Goal: Task Accomplishment & Management: Manage account settings

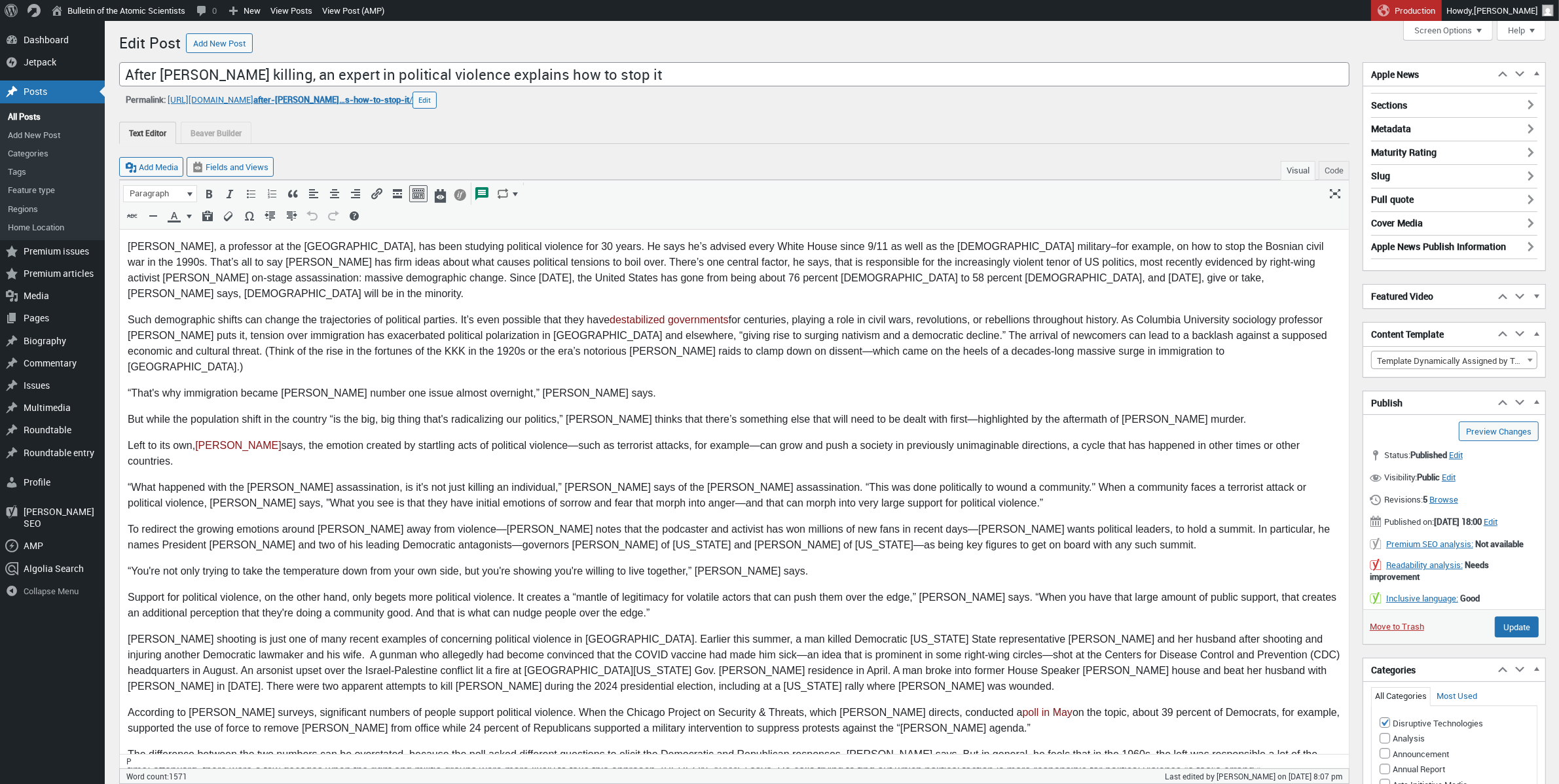
click at [975, 249] on p "Robert Pape, a professor at the University of Chicago, has been studying politi…" at bounding box center [733, 270] width 1213 height 63
drag, startPoint x: 1250, startPoint y: 247, endPoint x: 1210, endPoint y: 249, distance: 40.0
click at [1213, 248] on p "Robert Pape, a professor at the University of Chicago, has been studying politi…" at bounding box center [733, 270] width 1213 height 63
click at [1512, 637] on input "Update" at bounding box center [1516, 627] width 44 height 21
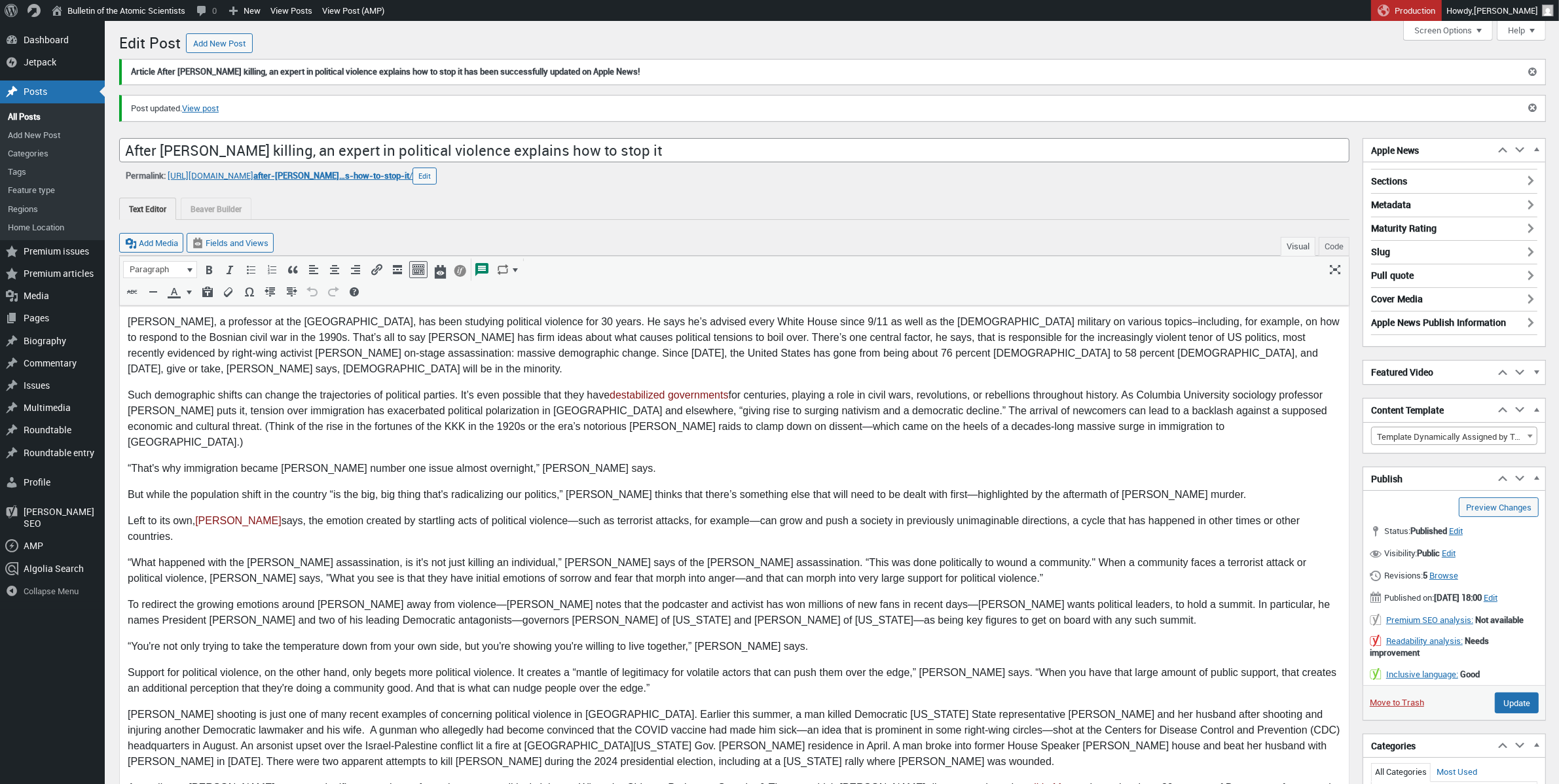
scroll to position [10, 0]
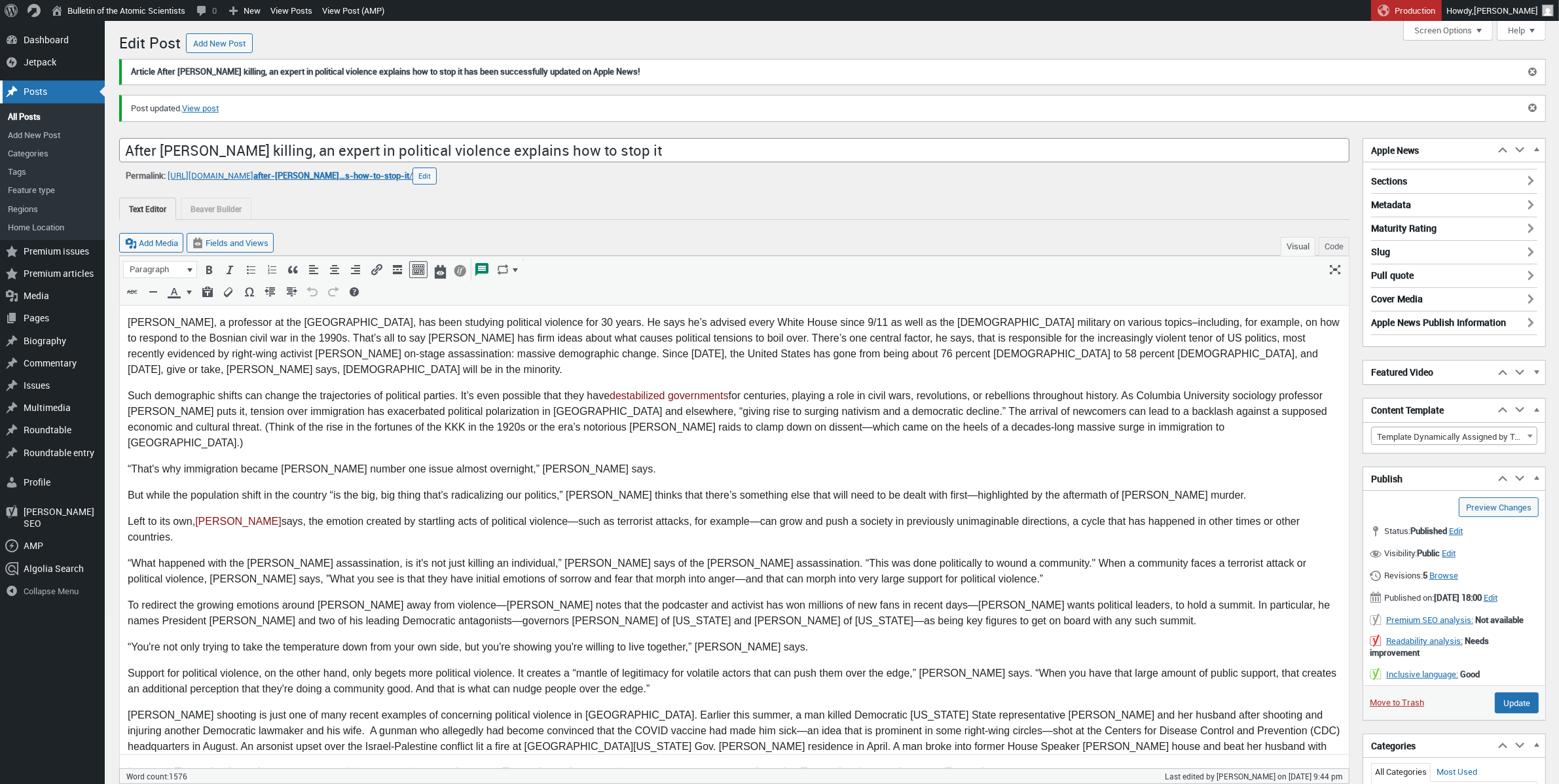
click at [53, 92] on div "Posts" at bounding box center [52, 91] width 104 height 23
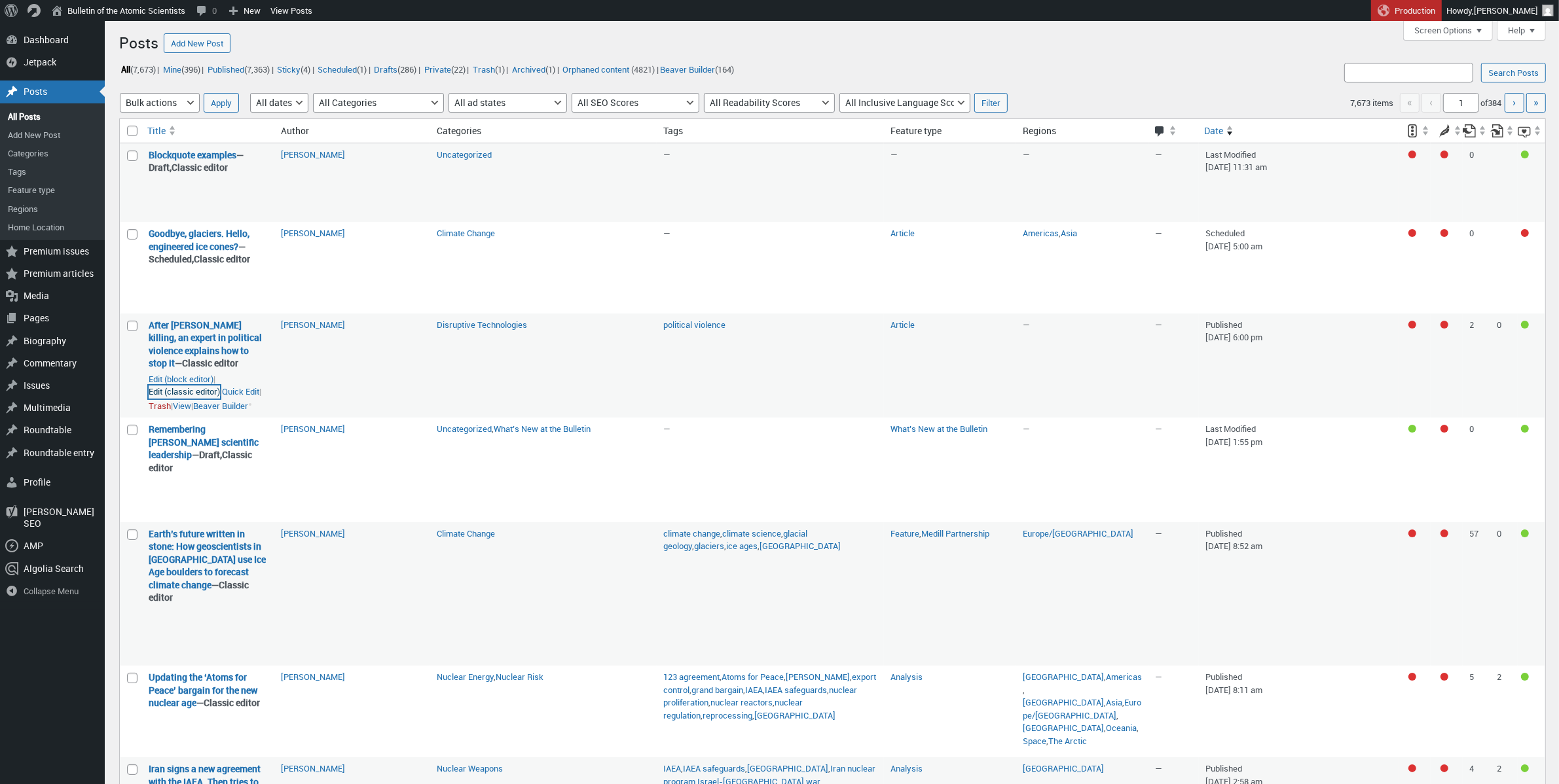
click at [198, 399] on link "Edit (classic editor)" at bounding box center [185, 392] width 71 height 13
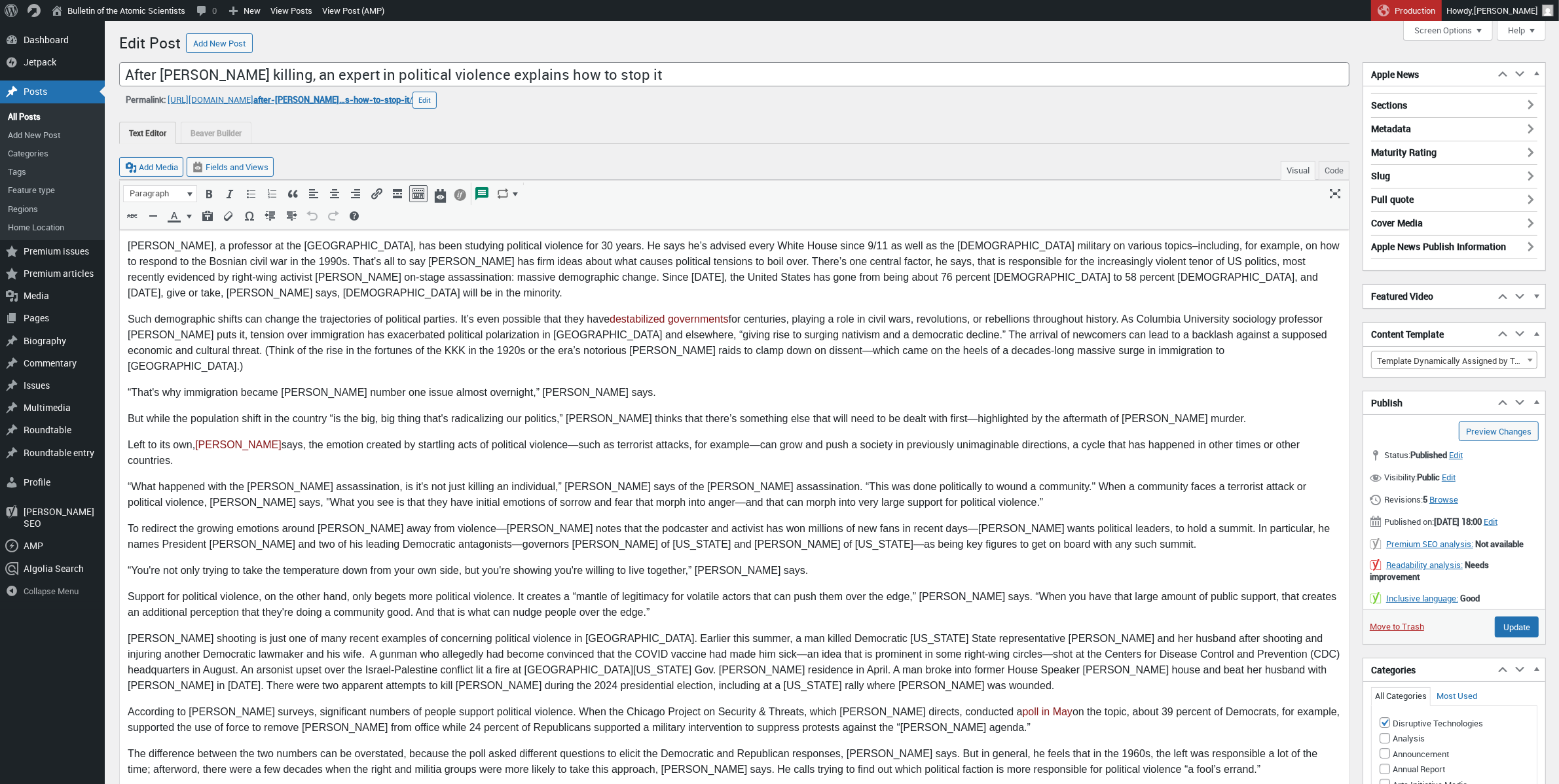
scroll to position [10, 0]
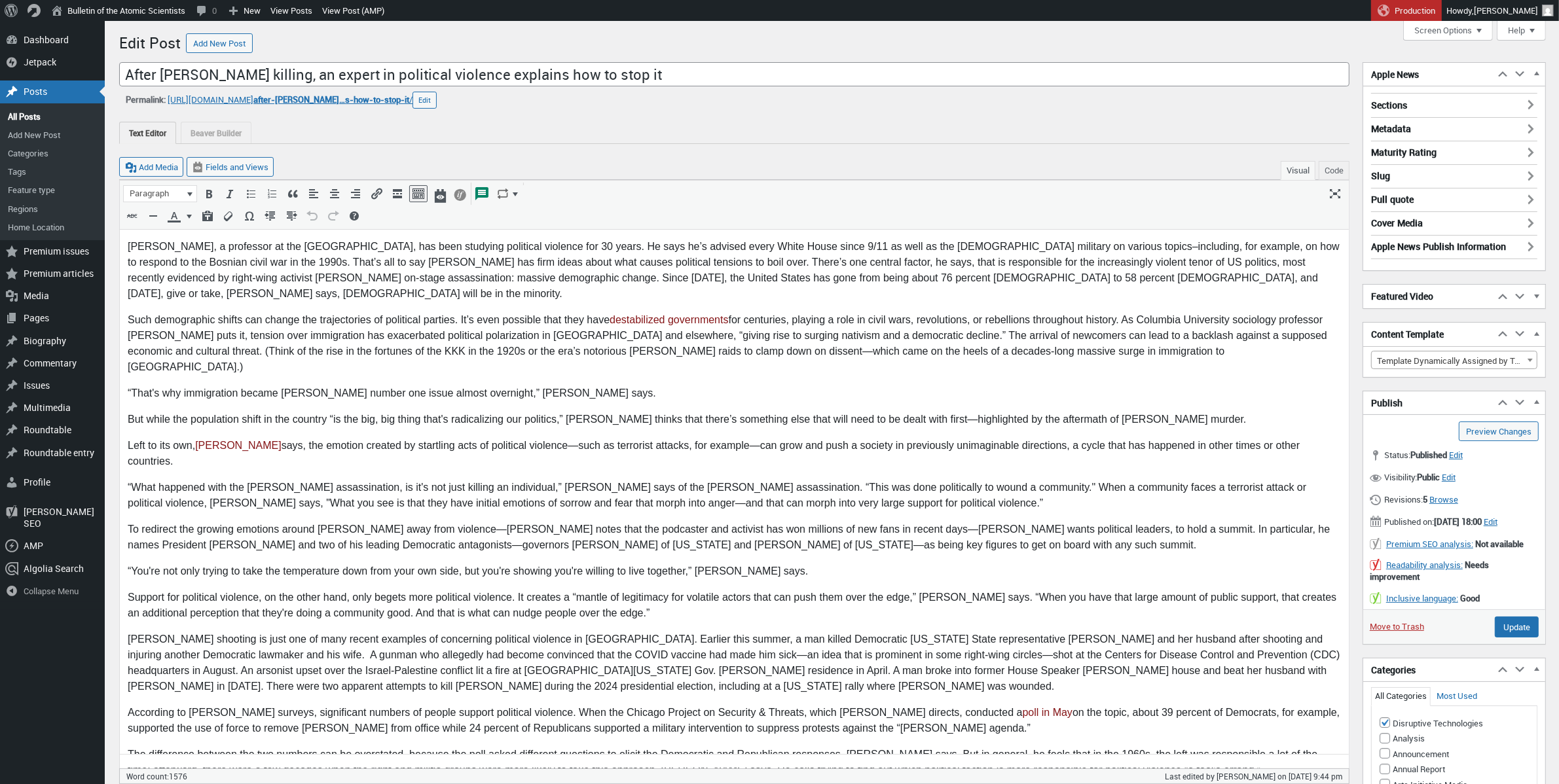
click at [1180, 249] on p "Robert Pape, a professor at the University of Chicago, has been studying politi…" at bounding box center [733, 270] width 1213 height 63
drag, startPoint x: 1056, startPoint y: 247, endPoint x: 1052, endPoint y: 273, distance: 26.3
click at [1056, 247] on p "Robert Pape, a professor at the University of Chicago, has been studying politi…" at bounding box center [733, 270] width 1213 height 63
drag, startPoint x: 857, startPoint y: 251, endPoint x: 1045, endPoint y: 252, distance: 188.0
click at [1045, 252] on p "[PERSON_NAME], a professor at the [GEOGRAPHIC_DATA], has been studying politica…" at bounding box center [733, 270] width 1213 height 63
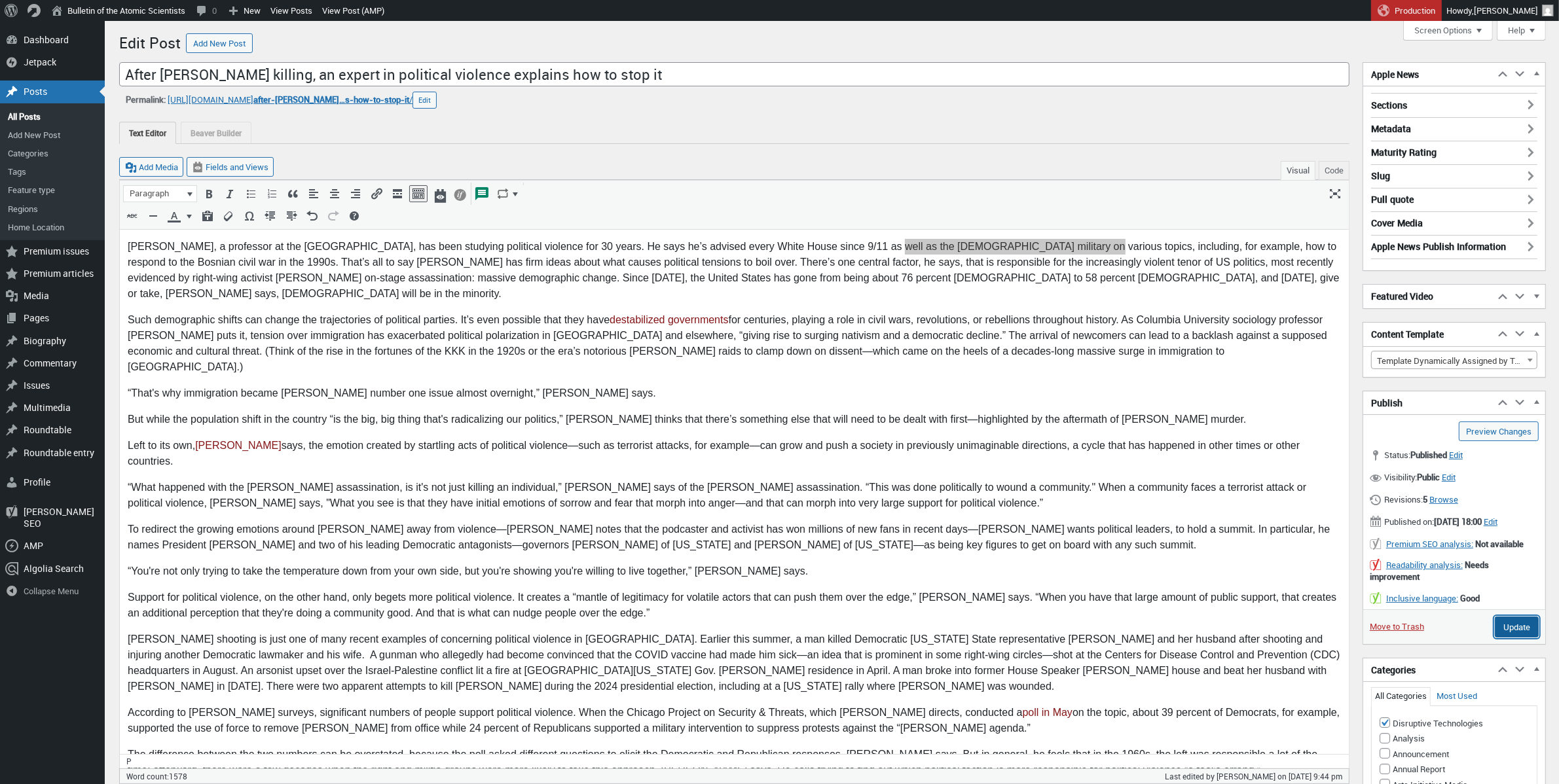
click at [1509, 637] on input "Update" at bounding box center [1516, 627] width 44 height 21
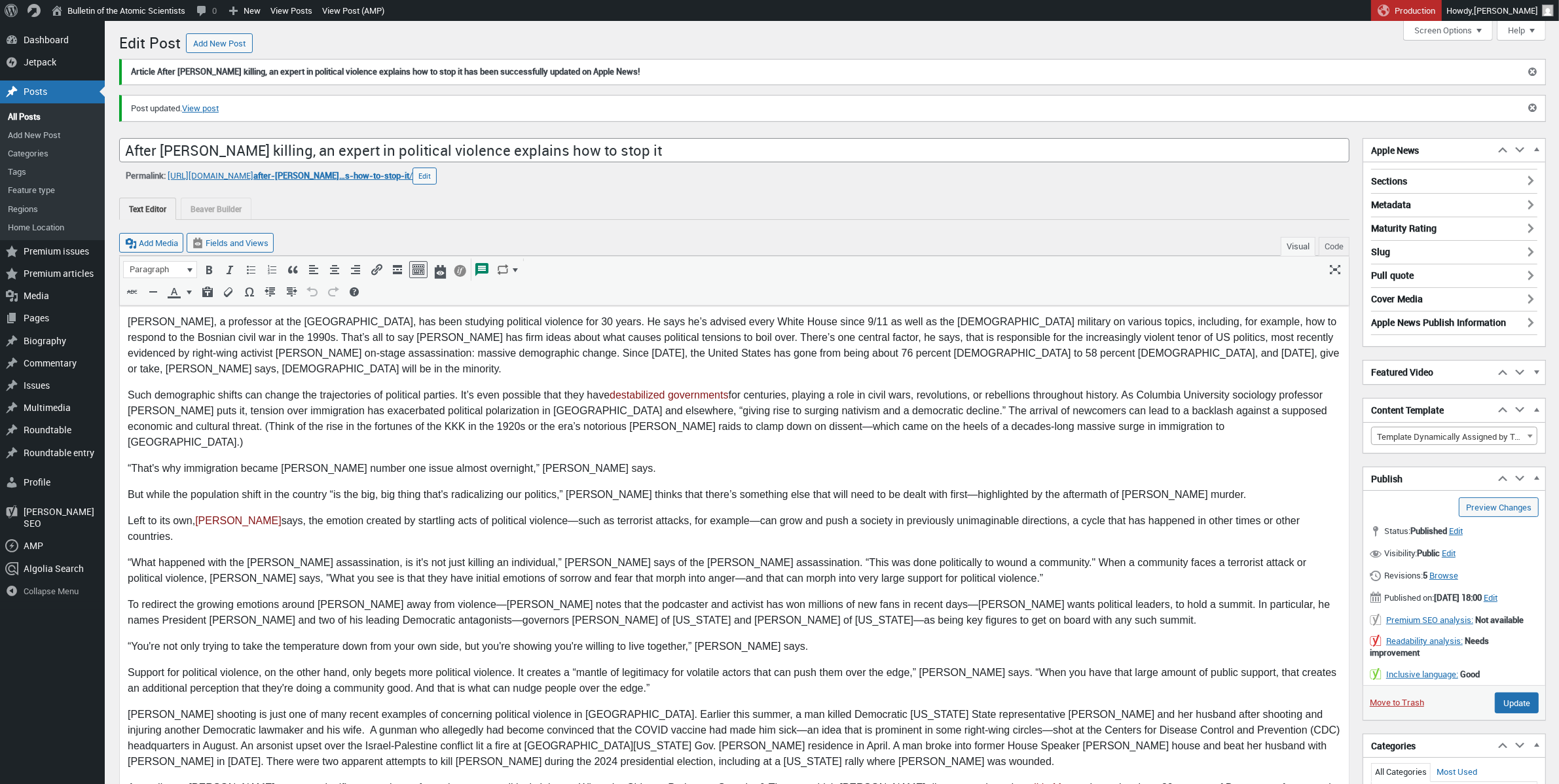
scroll to position [10, 0]
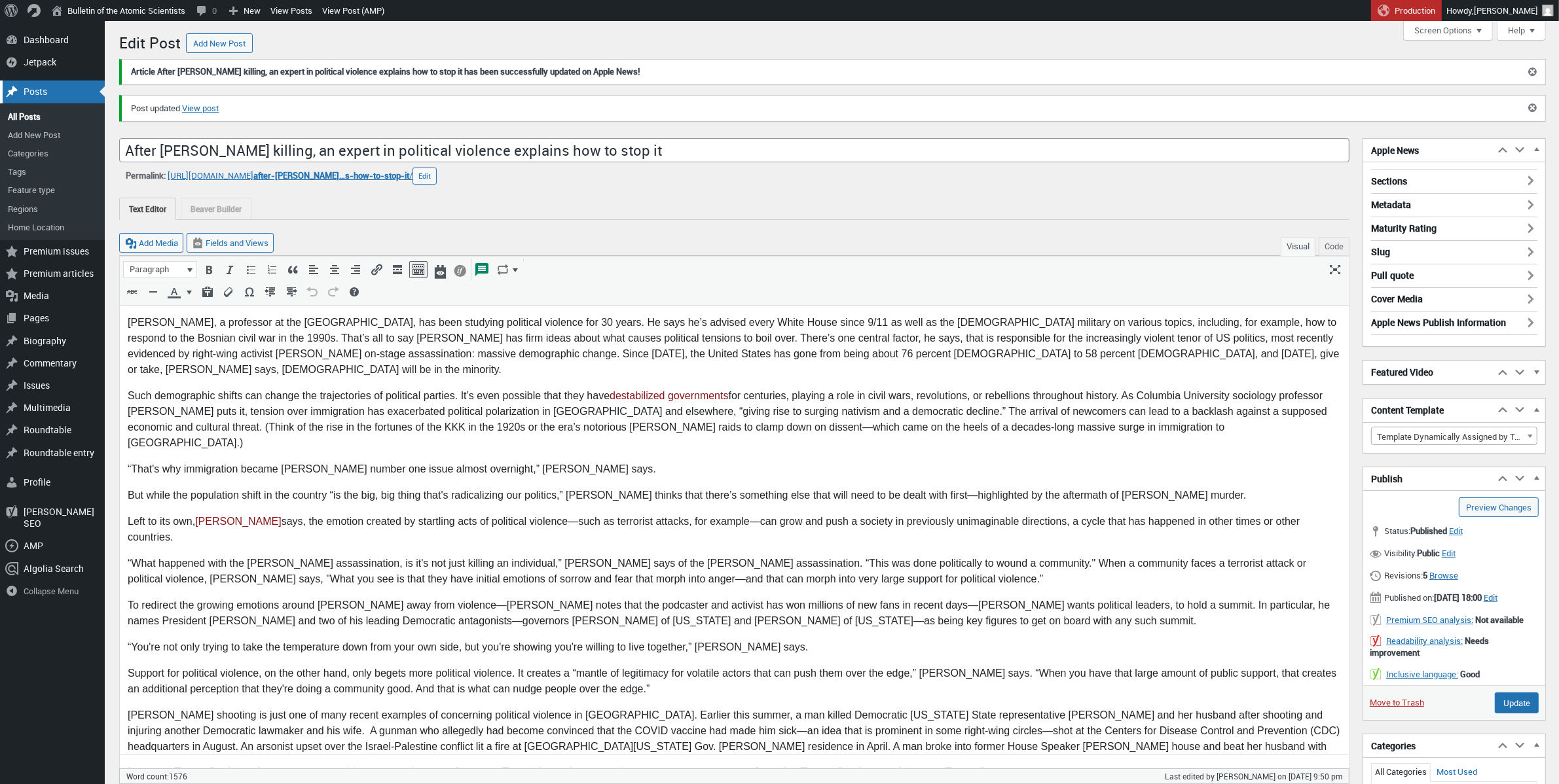
click at [47, 90] on div "Posts" at bounding box center [52, 91] width 104 height 23
click at [49, 90] on div "Posts" at bounding box center [52, 91] width 104 height 23
click at [38, 90] on div "Posts" at bounding box center [52, 91] width 104 height 23
click at [39, 91] on div "Posts" at bounding box center [52, 91] width 104 height 23
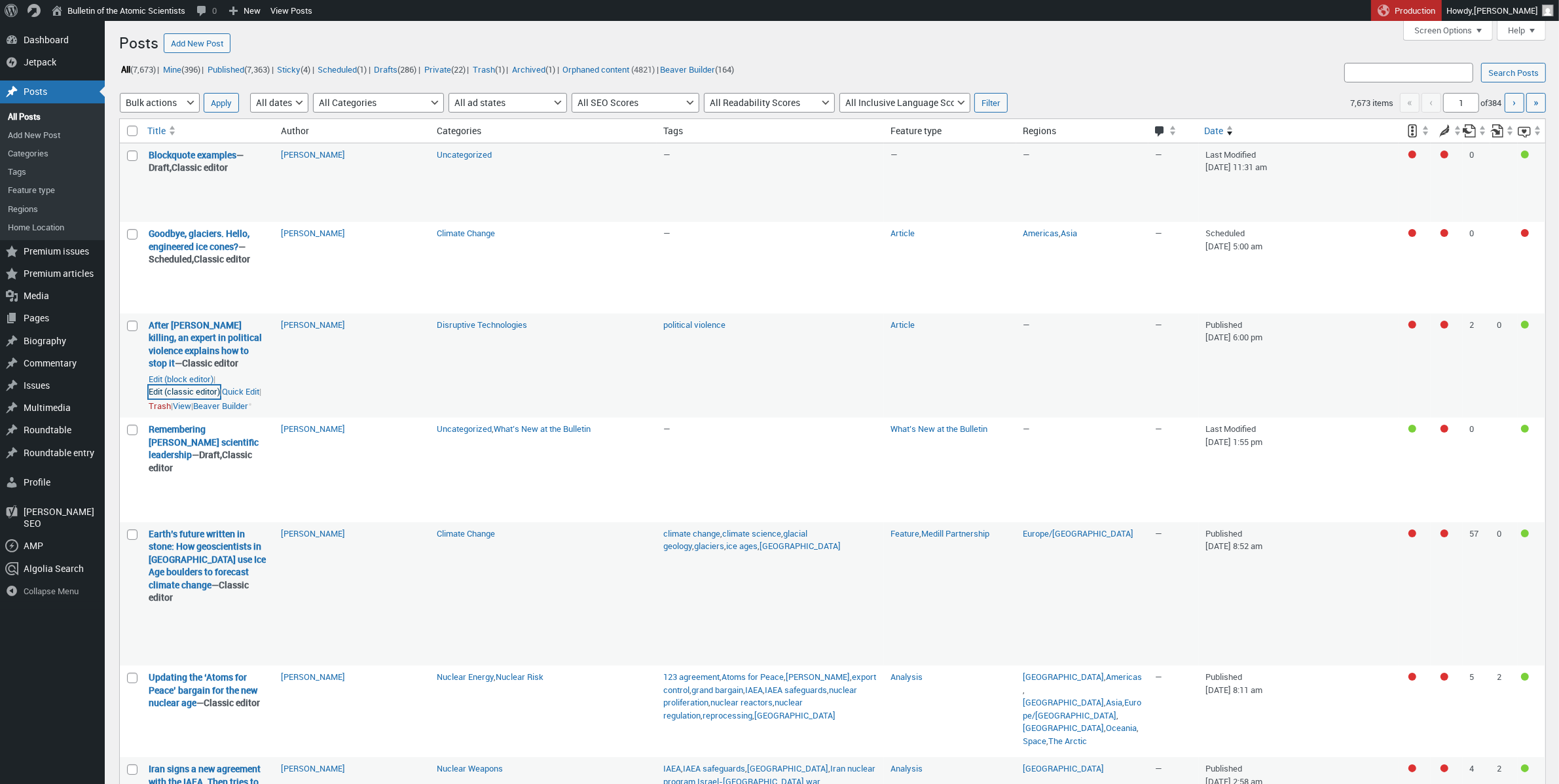
click at [181, 399] on link "Edit (classic editor)" at bounding box center [185, 392] width 71 height 13
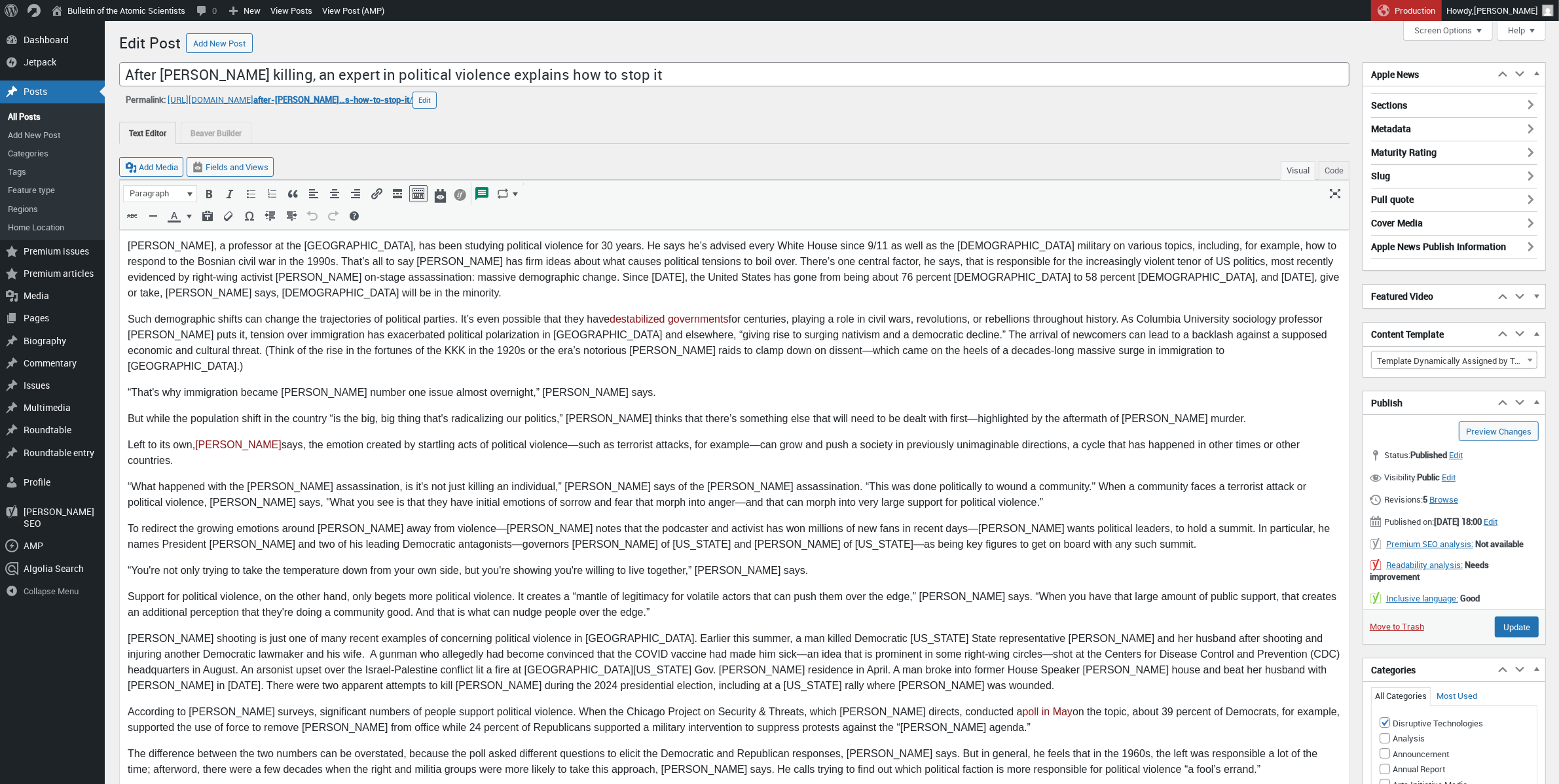
scroll to position [10, 0]
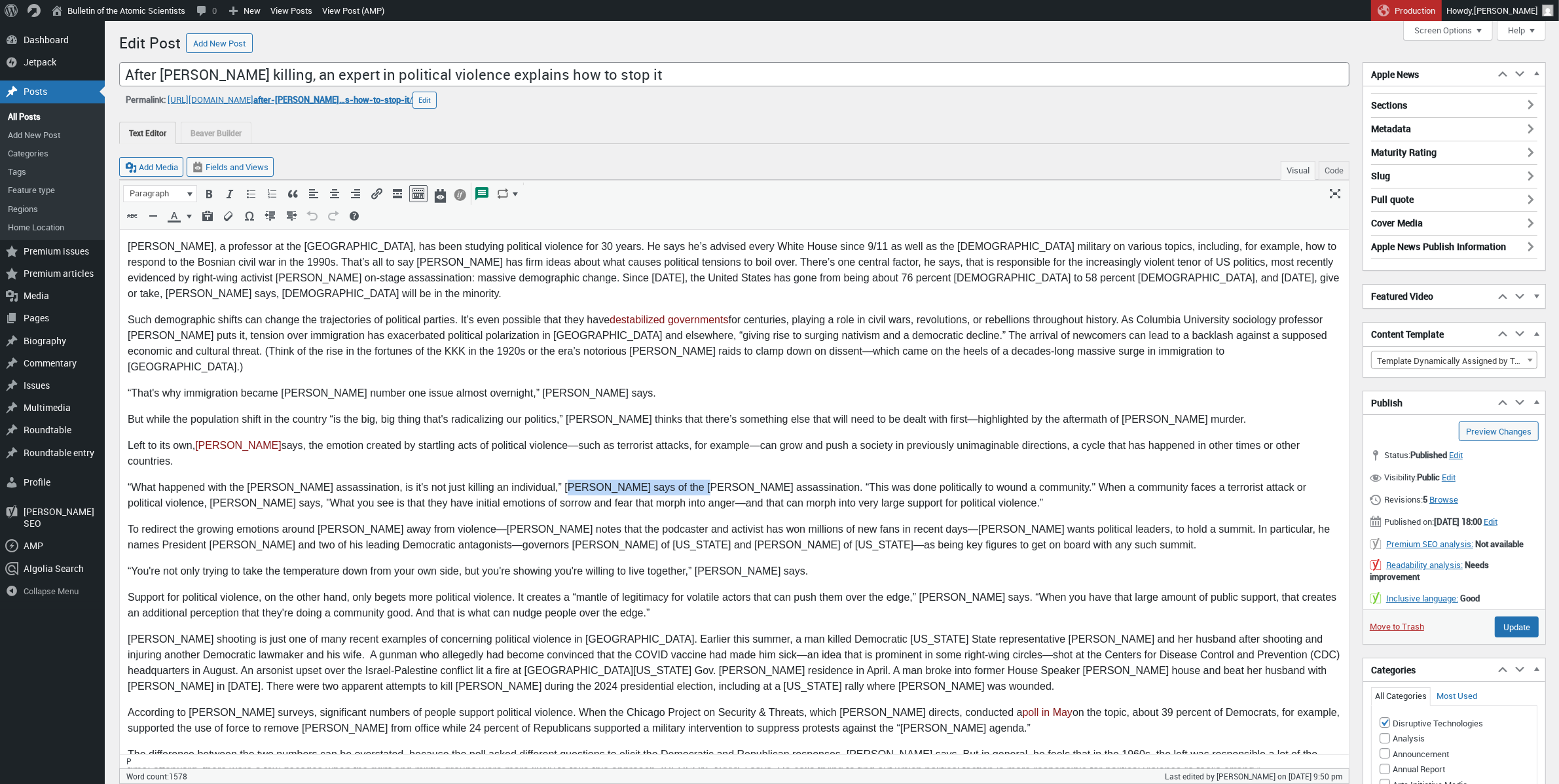
drag, startPoint x: 664, startPoint y: 441, endPoint x: 546, endPoint y: 448, distance: 118.2
click at [549, 479] on p "“What happened with the [PERSON_NAME] assassination, is it's not just killing a…" at bounding box center [733, 495] width 1213 height 31
click at [1515, 637] on input "Update" at bounding box center [1516, 627] width 44 height 21
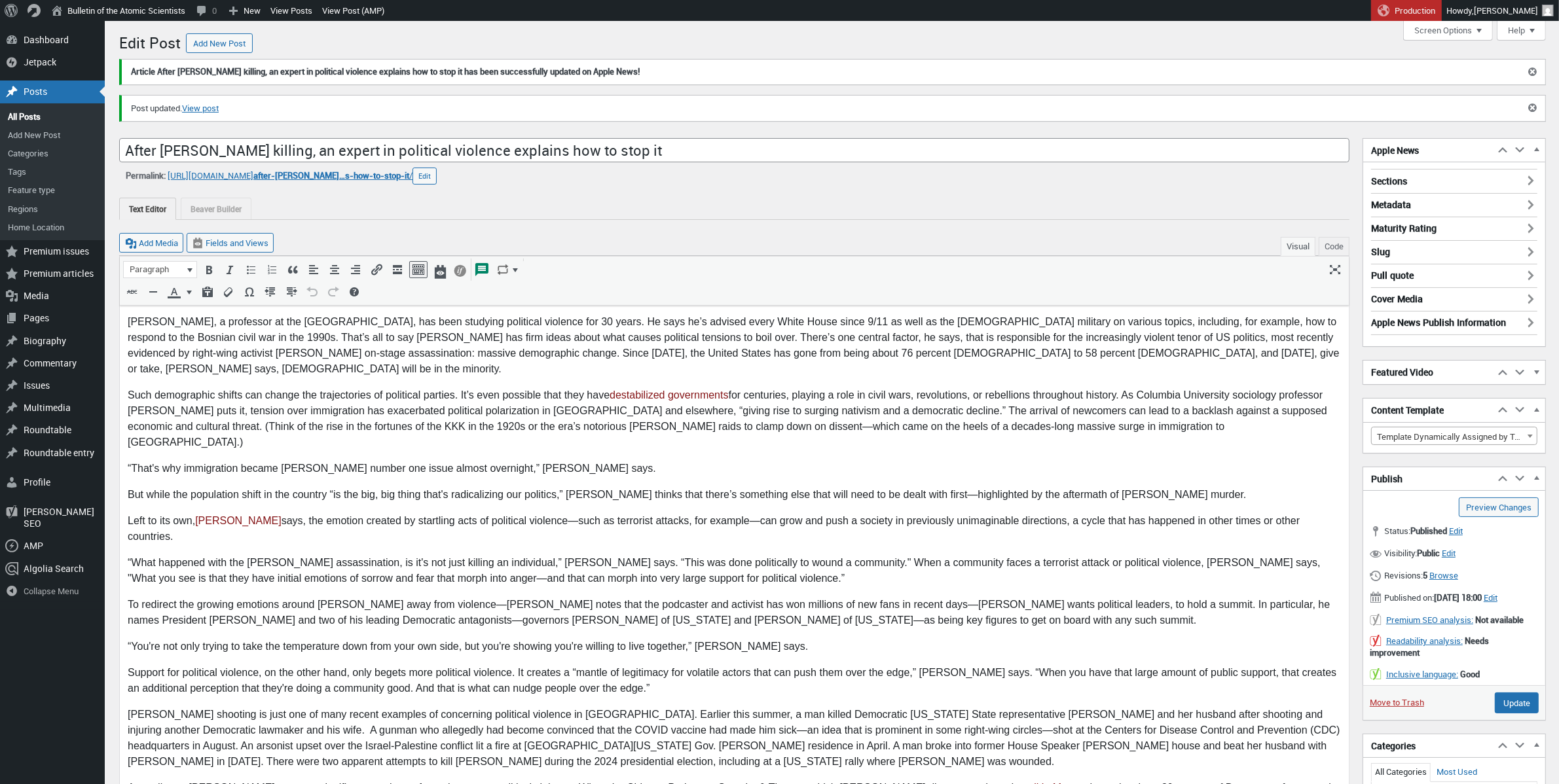
scroll to position [10, 0]
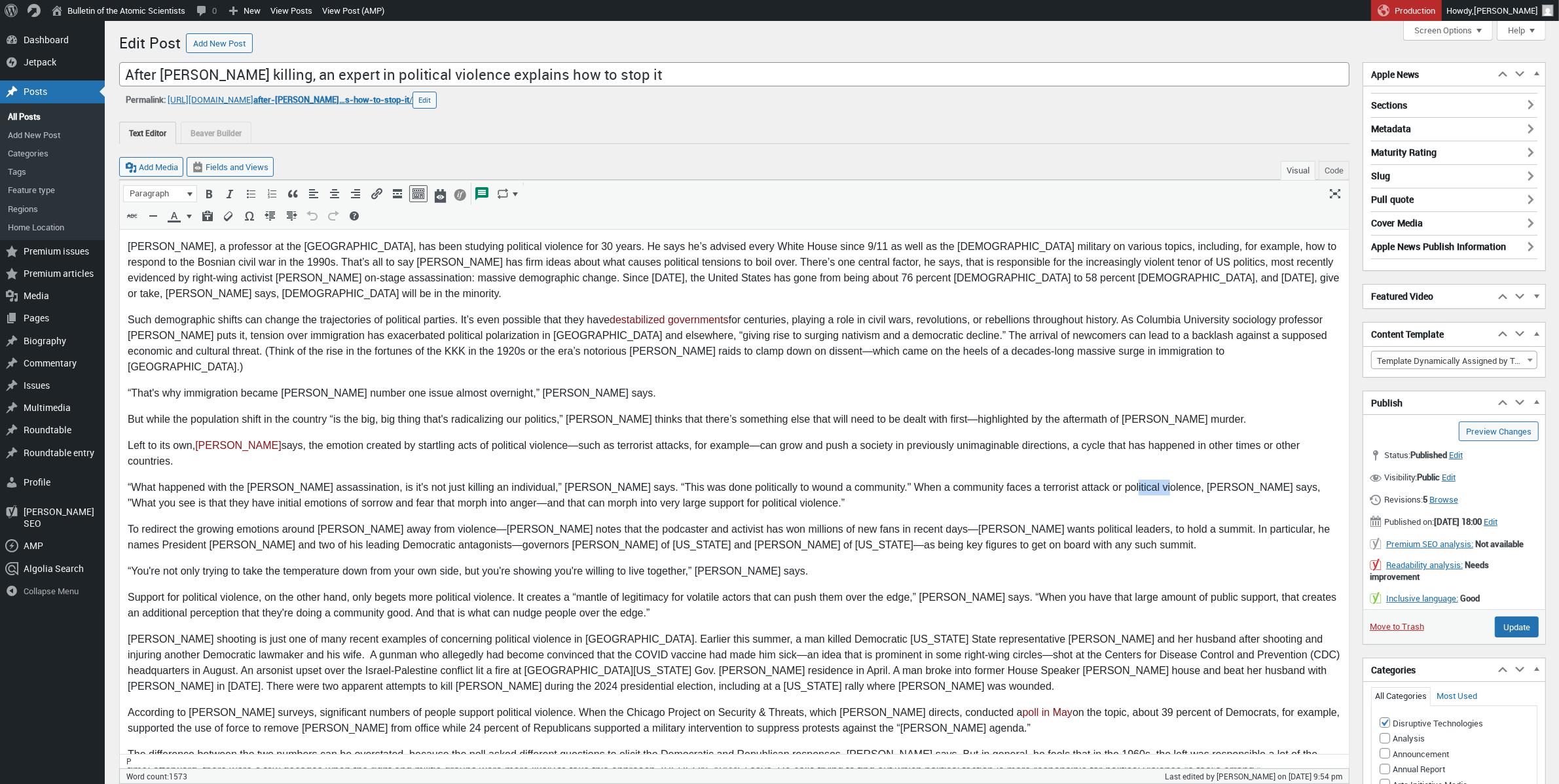
drag, startPoint x: 1128, startPoint y: 440, endPoint x: 1083, endPoint y: 440, distance: 45.0
click at [1083, 479] on p "“What happened with the Kirk assassination, is it's not just killing an individ…" at bounding box center [733, 495] width 1213 height 31
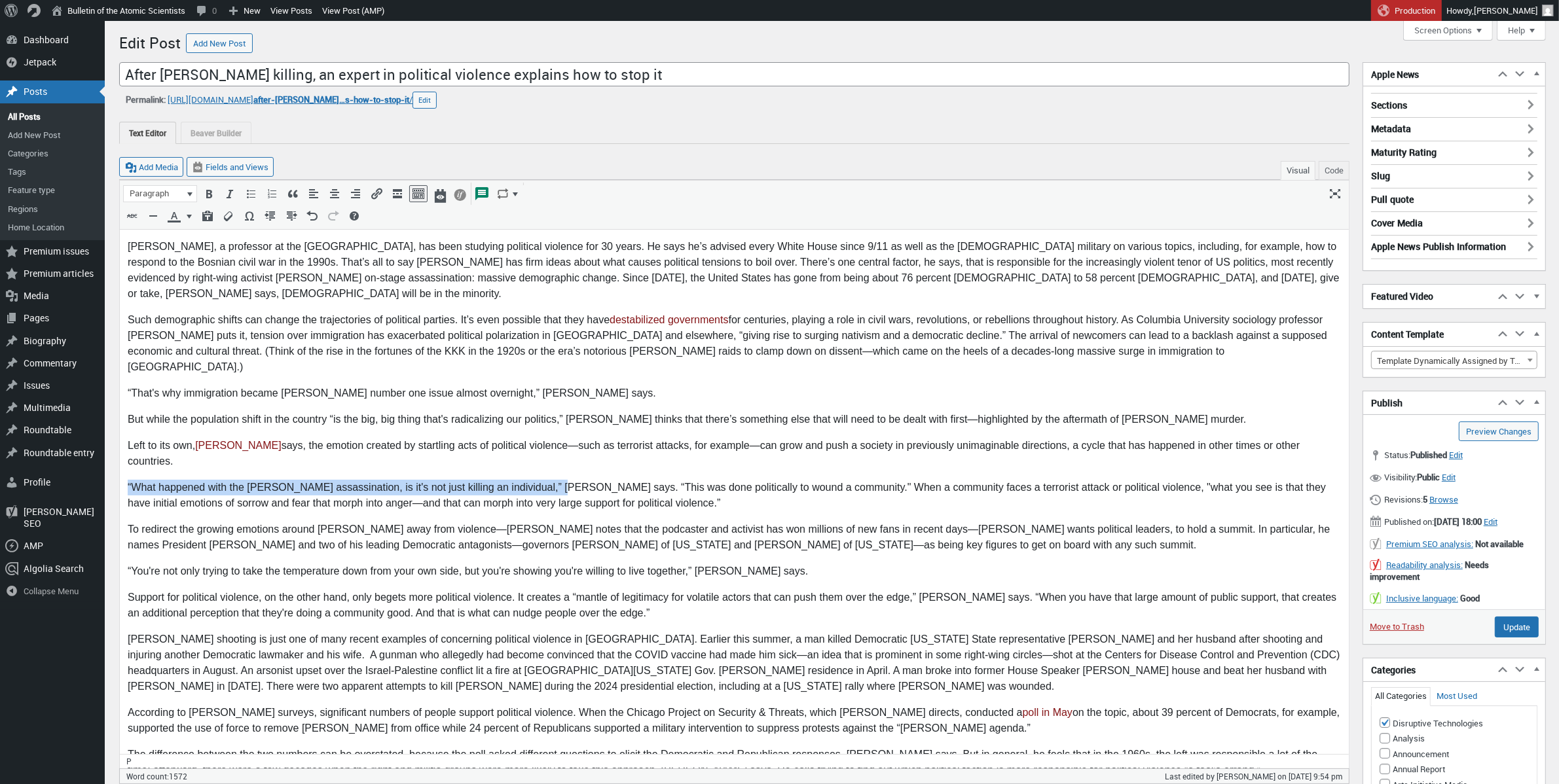
drag, startPoint x: 547, startPoint y: 439, endPoint x: 232, endPoint y: 666, distance: 388.3
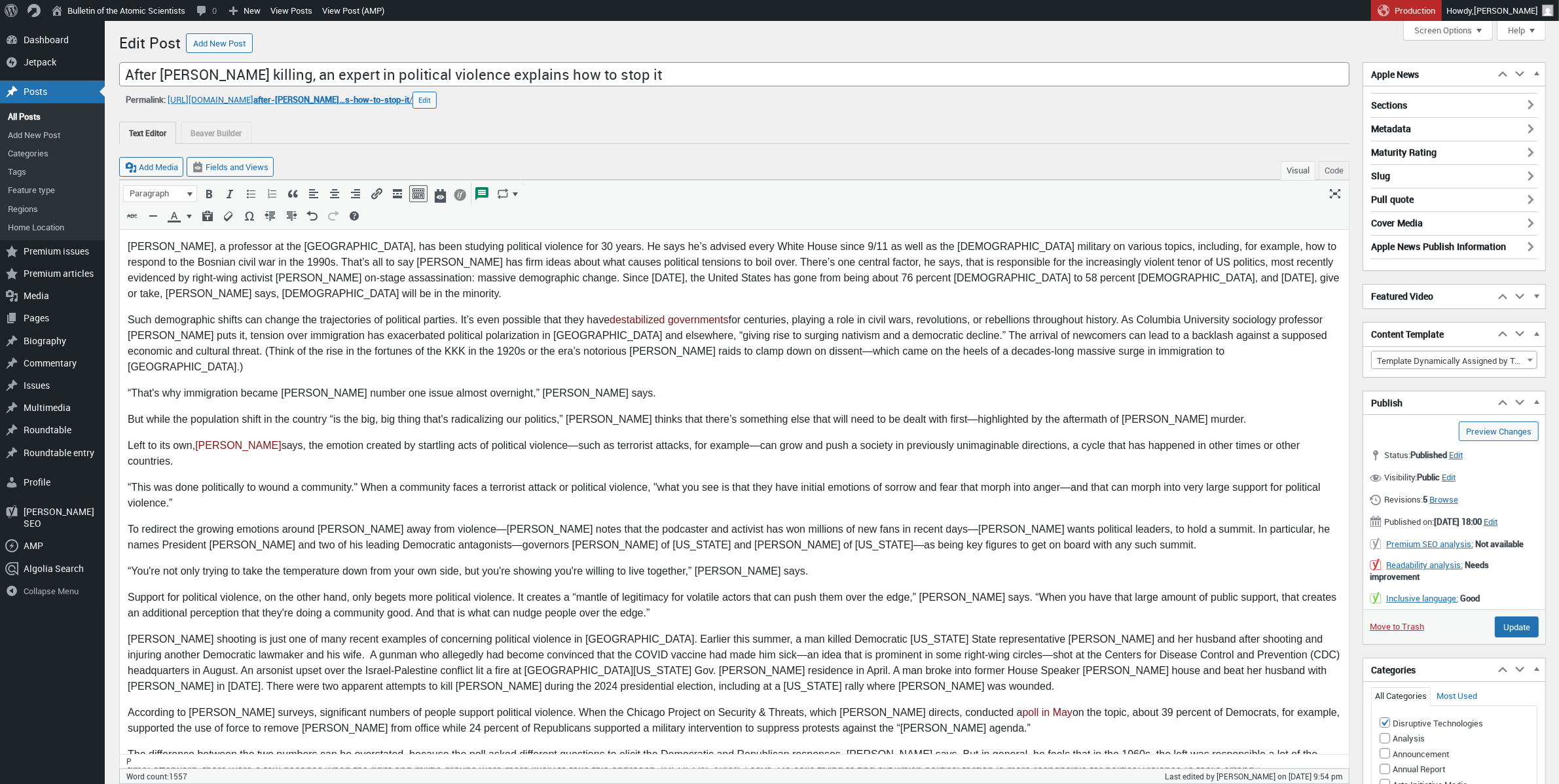
drag, startPoint x: 357, startPoint y: 437, endPoint x: 359, endPoint y: 445, distance: 8.2
click at [357, 479] on p "“This was done politically to wound a community." When a community faces a terr…" at bounding box center [733, 495] width 1213 height 31
drag, startPoint x: 300, startPoint y: 439, endPoint x: 115, endPoint y: 444, distance: 185.1
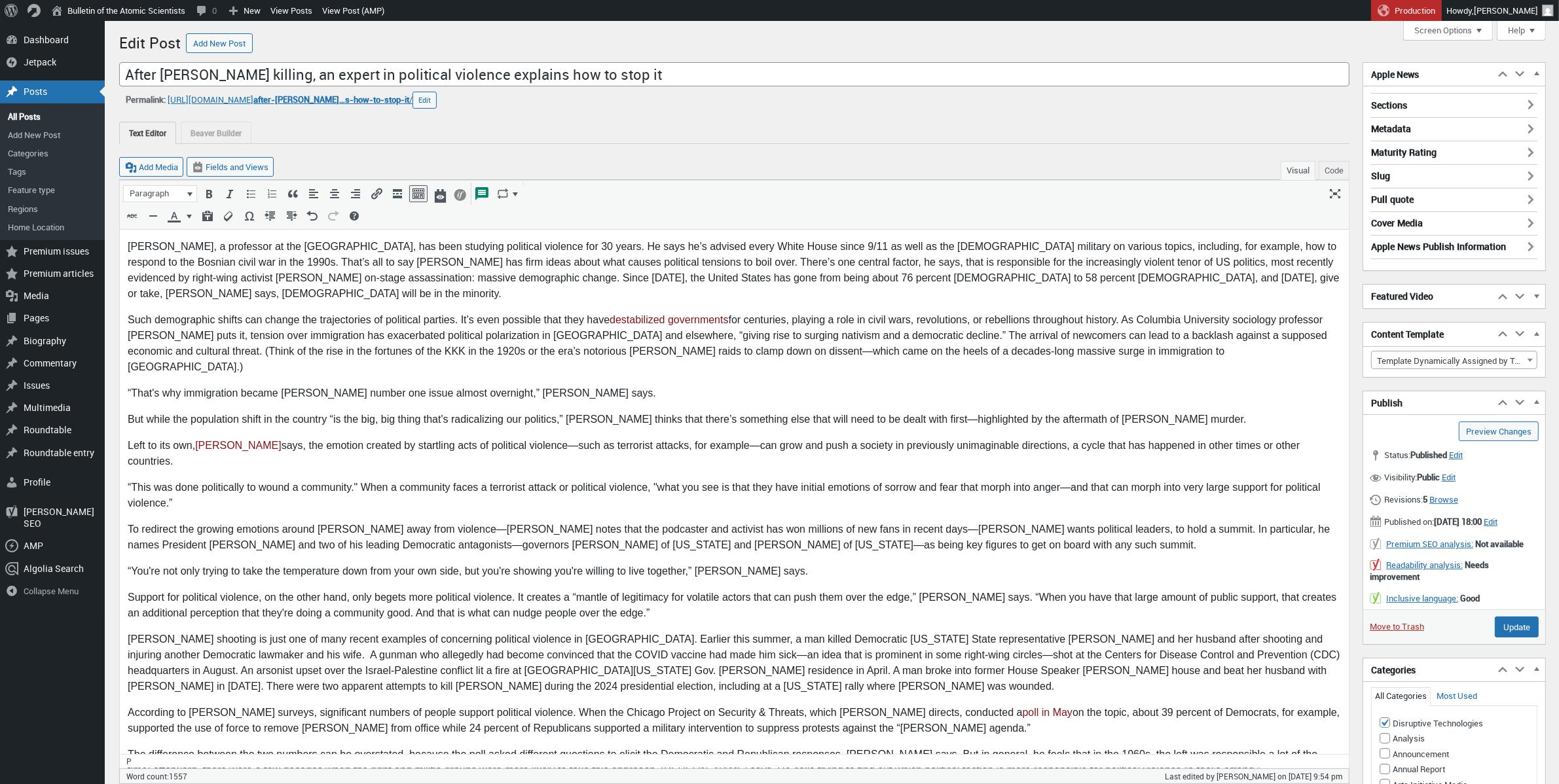
click at [361, 479] on p "“This was done politically to wound a community." When a community faces a terr…" at bounding box center [733, 495] width 1213 height 31
click at [332, 521] on p "To redirect the growing emotions around [PERSON_NAME] away from violence—[PERSO…" at bounding box center [733, 537] width 1213 height 31
click at [244, 479] on p "Of the Kirk assassination Pape says, “This was done politically to wound a comm…" at bounding box center [733, 495] width 1213 height 31
drag, startPoint x: 212, startPoint y: 439, endPoint x: 125, endPoint y: 439, distance: 87.0
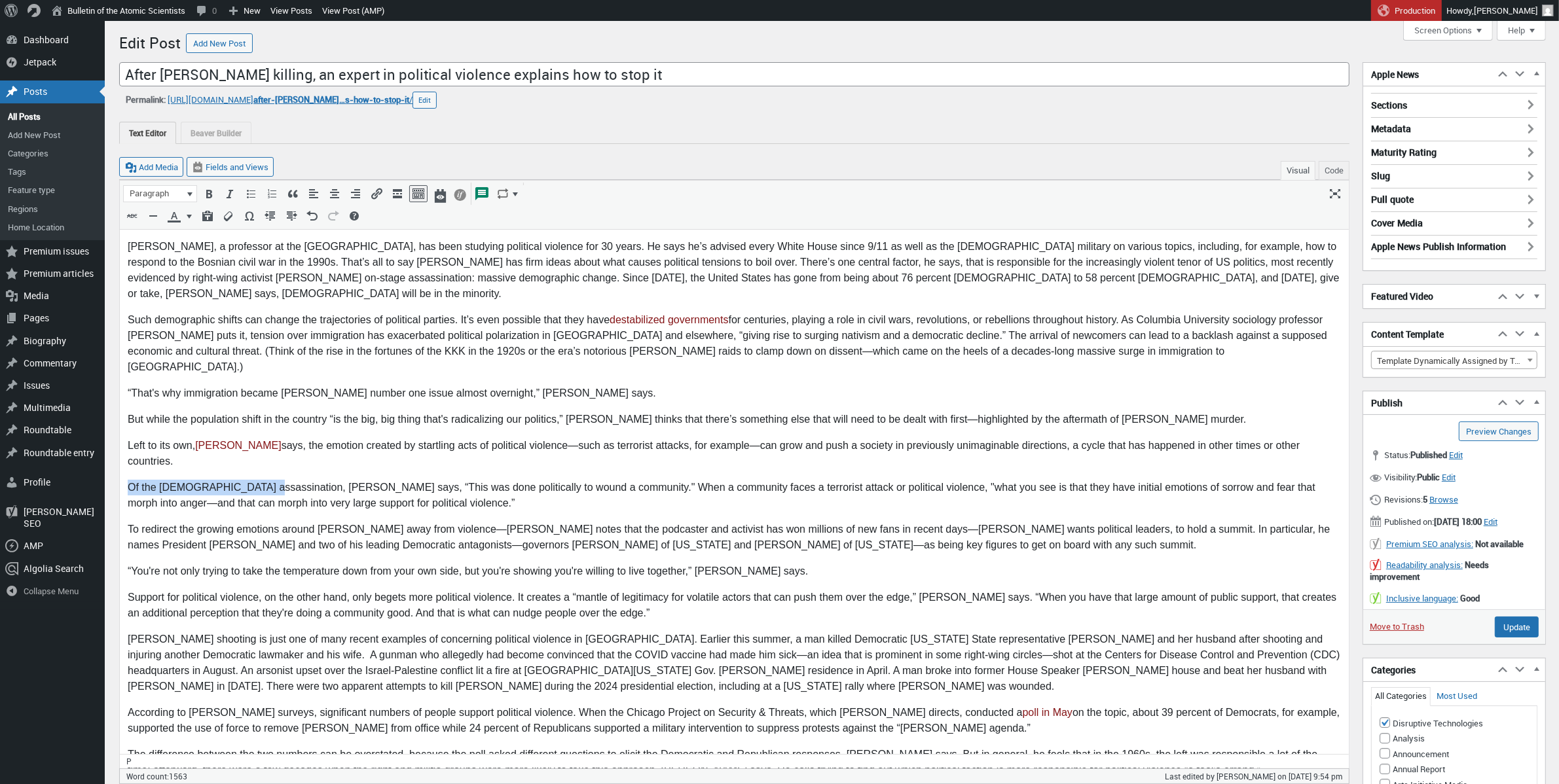
click at [230, 521] on p "To redirect the growing emotions around [PERSON_NAME] away from violence—[PERSO…" at bounding box center [733, 537] width 1213 height 31
drag, startPoint x: 250, startPoint y: 439, endPoint x: 237, endPoint y: 671, distance: 232.4
drag, startPoint x: 179, startPoint y: 439, endPoint x: 177, endPoint y: 486, distance: 47.0
click at [179, 479] on p "Pape says, “This was done politically to wound a community." When a community f…" at bounding box center [733, 495] width 1213 height 31
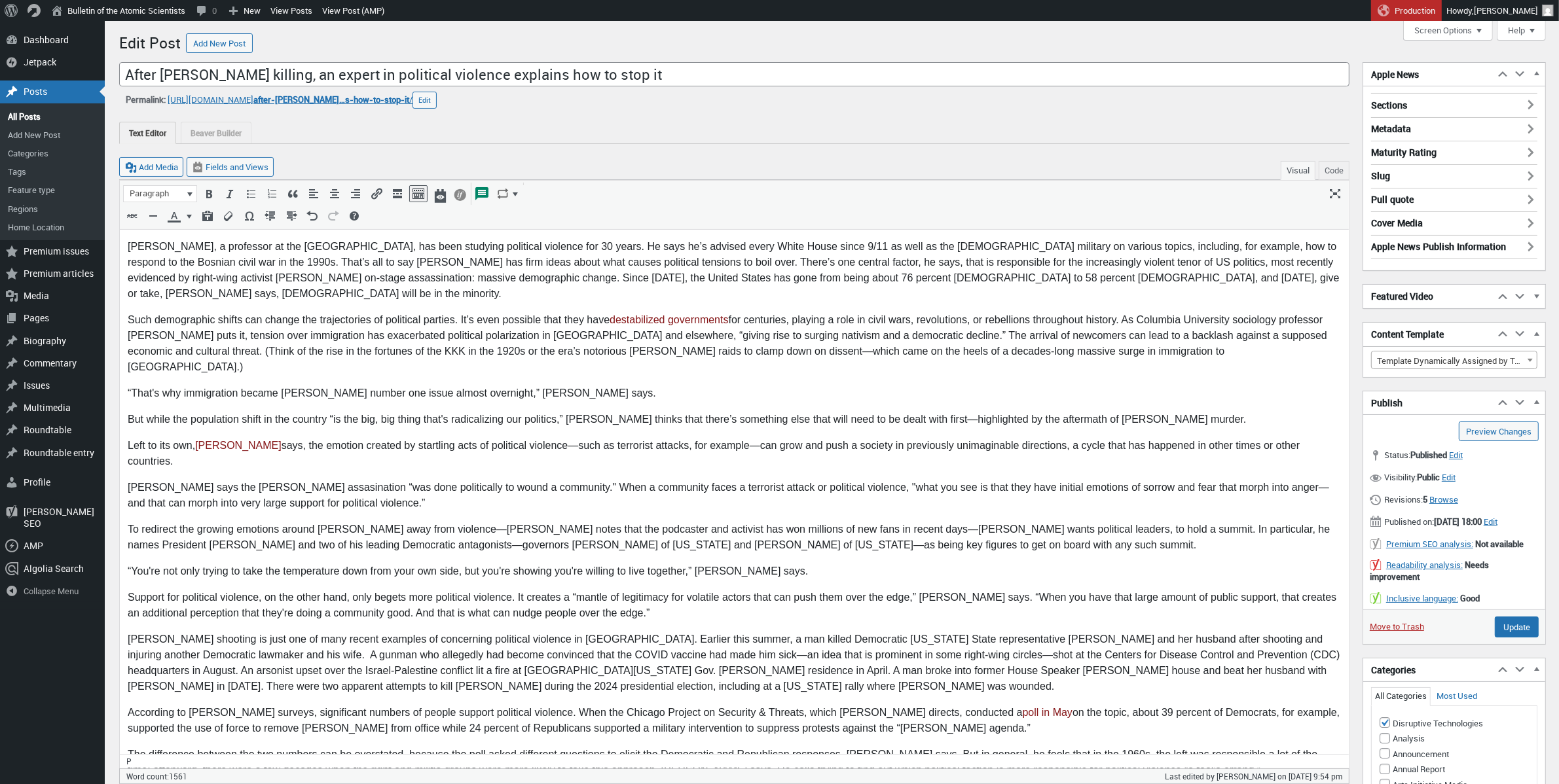
click at [243, 479] on p "Pape says the Kirk assasination “was done politically to wound a community." Wh…" at bounding box center [733, 495] width 1213 height 31
click at [245, 479] on p "Pape says the Kirk assasination “was done politically to wound a community." Wh…" at bounding box center [733, 495] width 1213 height 31
click at [788, 479] on p "Pape says the Kirk assassination “was done politically to wound a community." W…" at bounding box center [733, 495] width 1213 height 31
click at [292, 479] on p "Pape says the Kirk assassination “was done politically to wound a community." W…" at bounding box center [733, 495] width 1213 height 31
drag, startPoint x: 192, startPoint y: 439, endPoint x: 104, endPoint y: 443, distance: 88.1
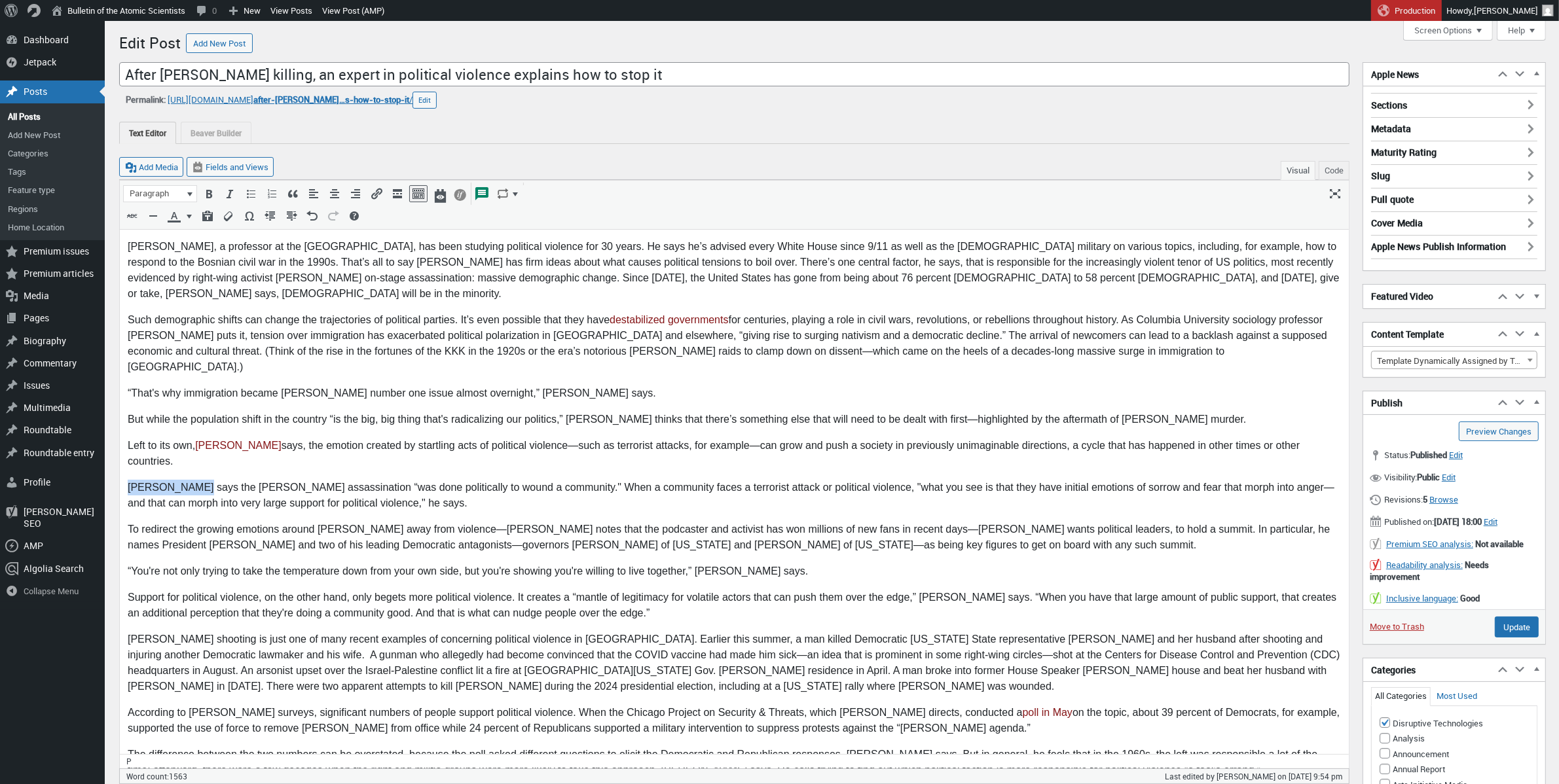
click at [444, 479] on p "The Kirk assassination “was done politically to wound a community." When a comm…" at bounding box center [733, 495] width 1213 height 31
drag, startPoint x: 354, startPoint y: 462, endPoint x: 319, endPoint y: 457, distance: 35.4
click at [319, 479] on p "The Kirk assassination “was done politically to wound a community," Pape says. …" at bounding box center [733, 495] width 1213 height 31
click at [1525, 637] on input "Update" at bounding box center [1516, 627] width 44 height 21
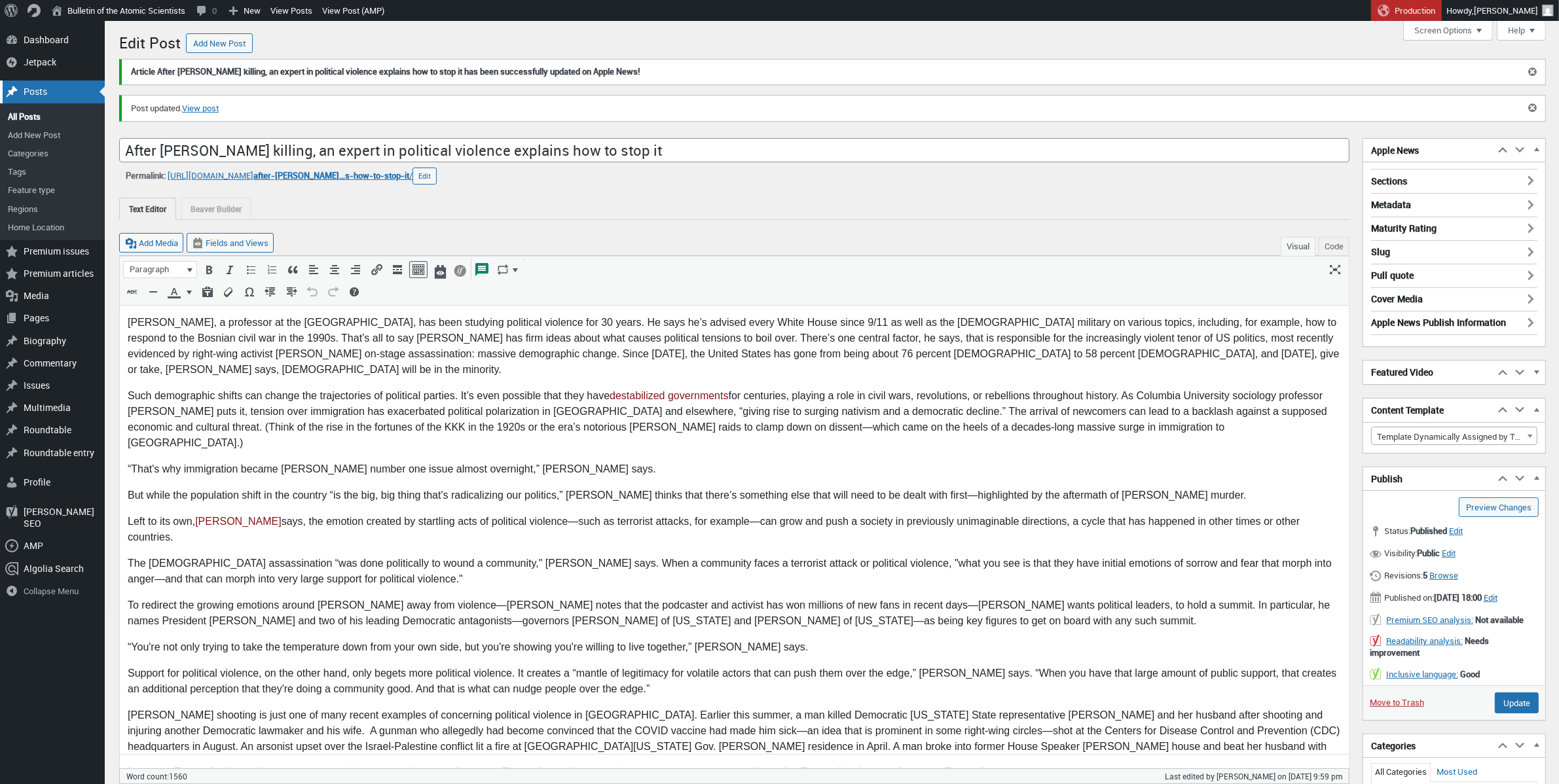
click at [49, 94] on div "Posts" at bounding box center [52, 91] width 104 height 23
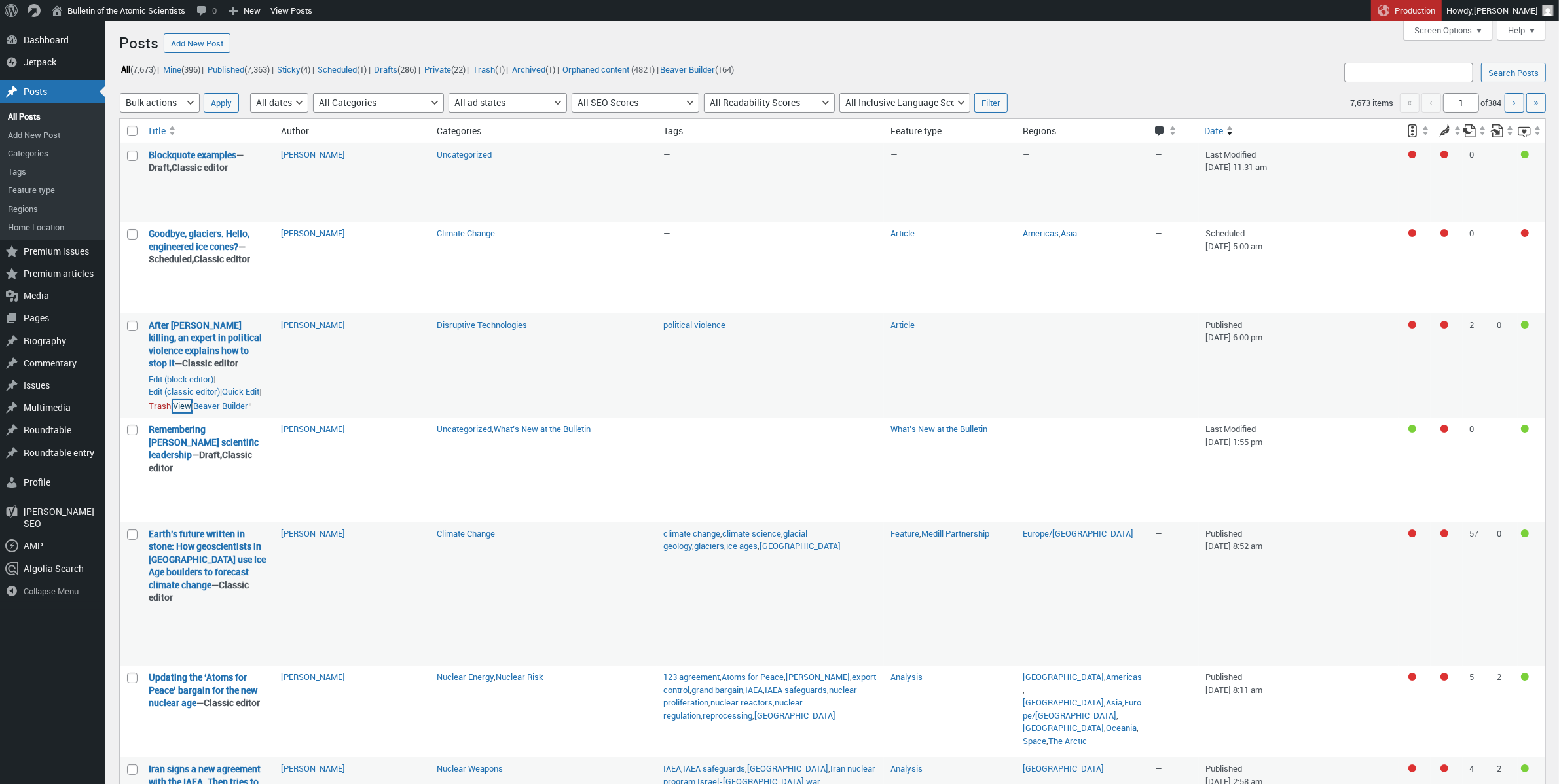
click at [192, 413] on link "View" at bounding box center [182, 405] width 18 height 13
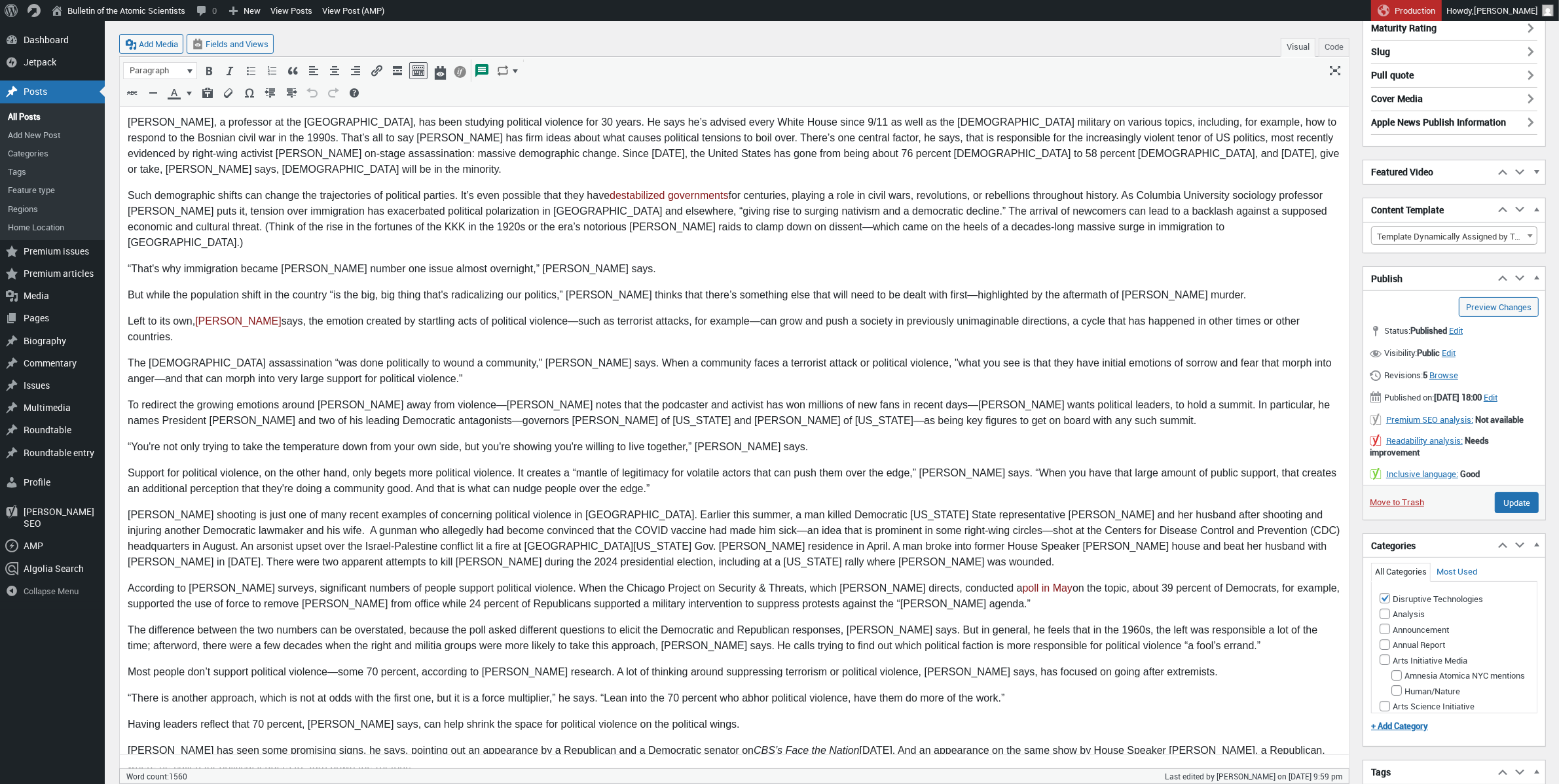
scroll to position [125, 0]
click at [1202, 621] on p "The difference between the two numbers can be overstated, because the poll aske…" at bounding box center [733, 637] width 1213 height 31
click at [1276, 621] on p "The difference between the two numbers can be overstated, because the poll aske…" at bounding box center [733, 637] width 1213 height 31
click at [1525, 513] on input "Update" at bounding box center [1516, 502] width 44 height 21
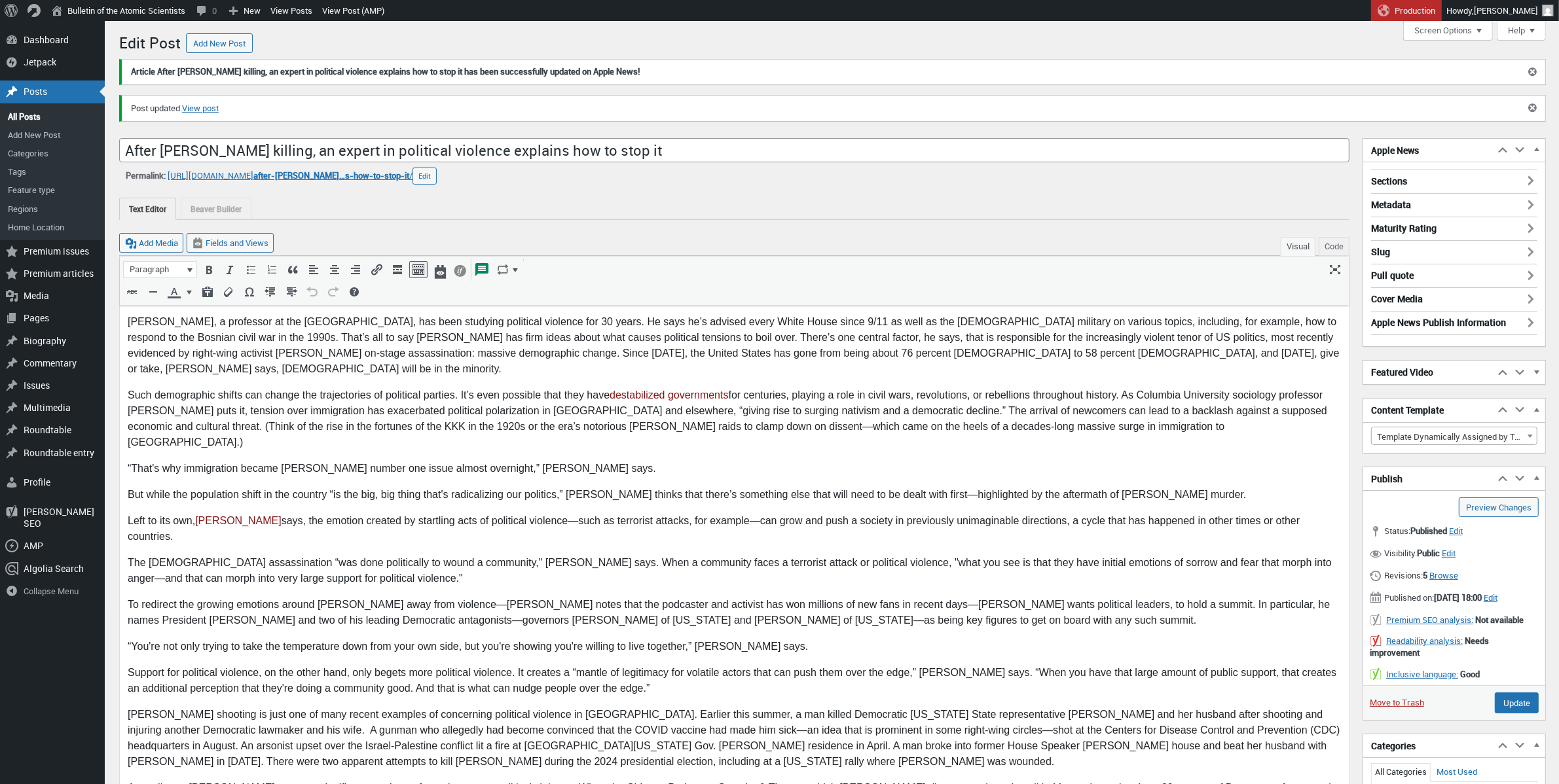
scroll to position [10, 0]
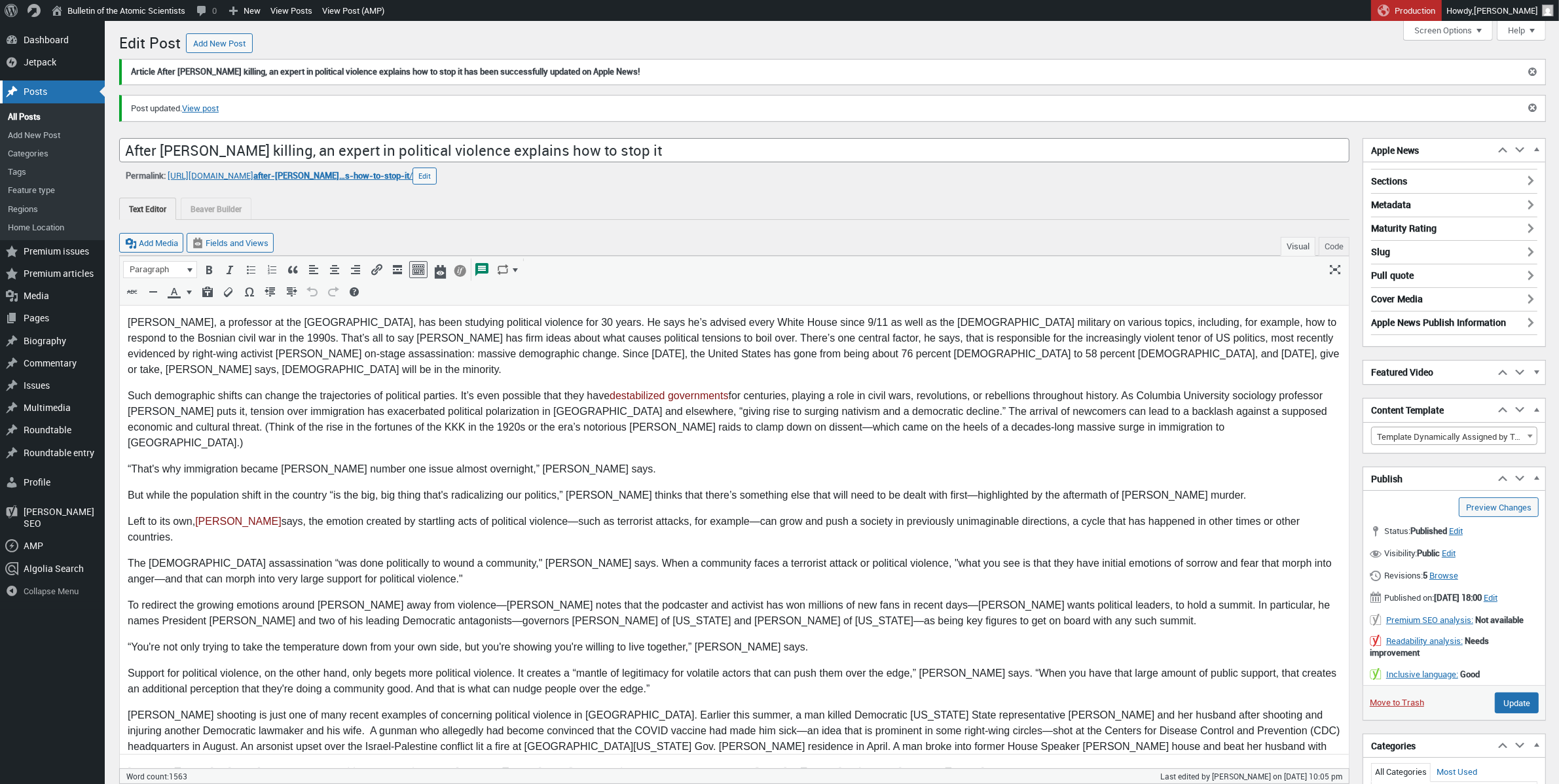
click at [30, 89] on div "Posts" at bounding box center [52, 91] width 104 height 23
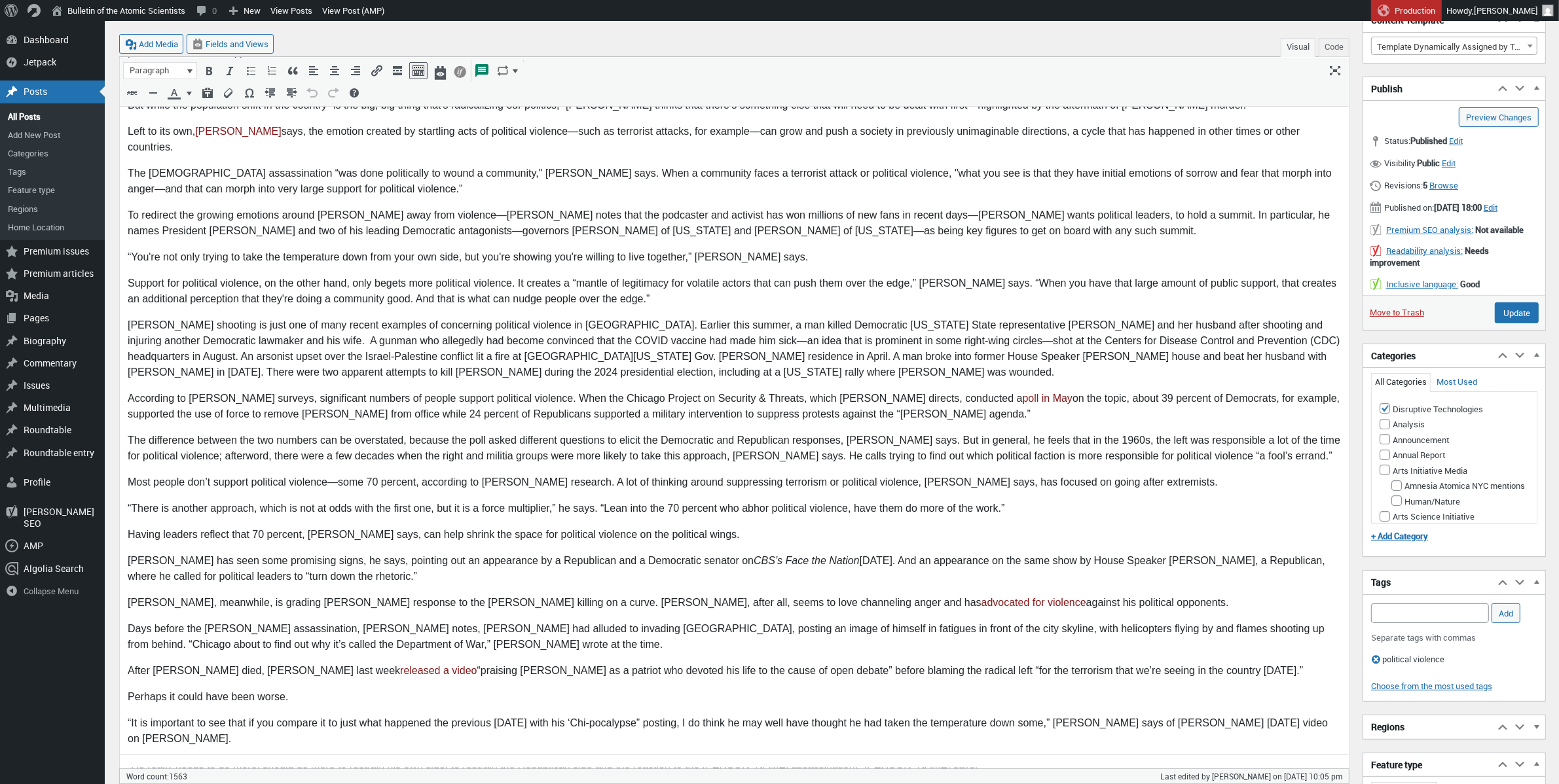
scroll to position [324, 0]
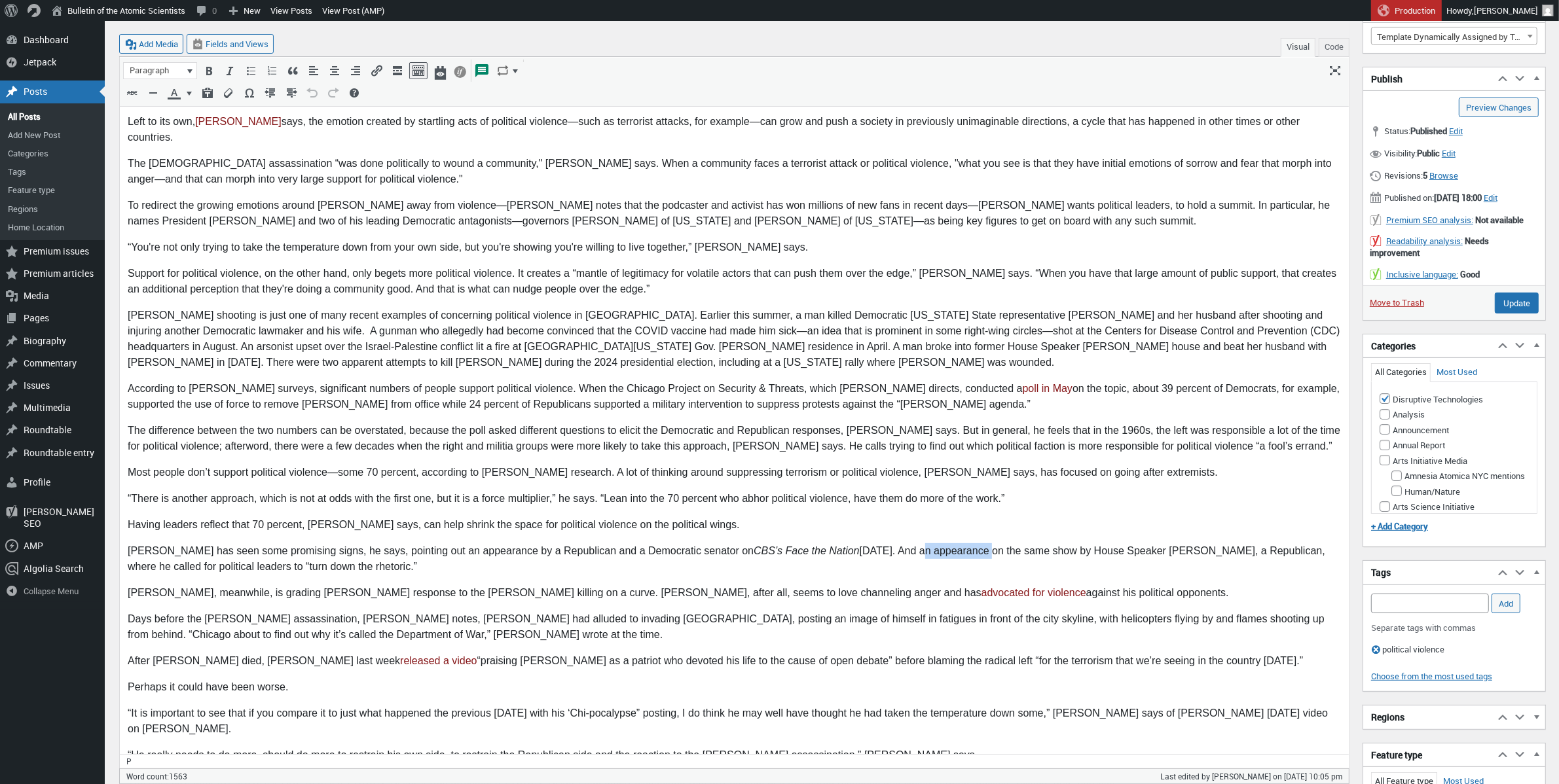
drag, startPoint x: 933, startPoint y: 506, endPoint x: 864, endPoint y: 505, distance: 69.0
click at [864, 544] on p "[PERSON_NAME] has seen some promising signs, he says, pointing out an appearanc…" at bounding box center [733, 560] width 1213 height 31
drag, startPoint x: 1273, startPoint y: 506, endPoint x: 1232, endPoint y: 504, distance: 41.0
click at [1232, 544] on p "Pape has seen some promising signs, he says, pointing out an appearance by a Re…" at bounding box center [733, 560] width 1213 height 31
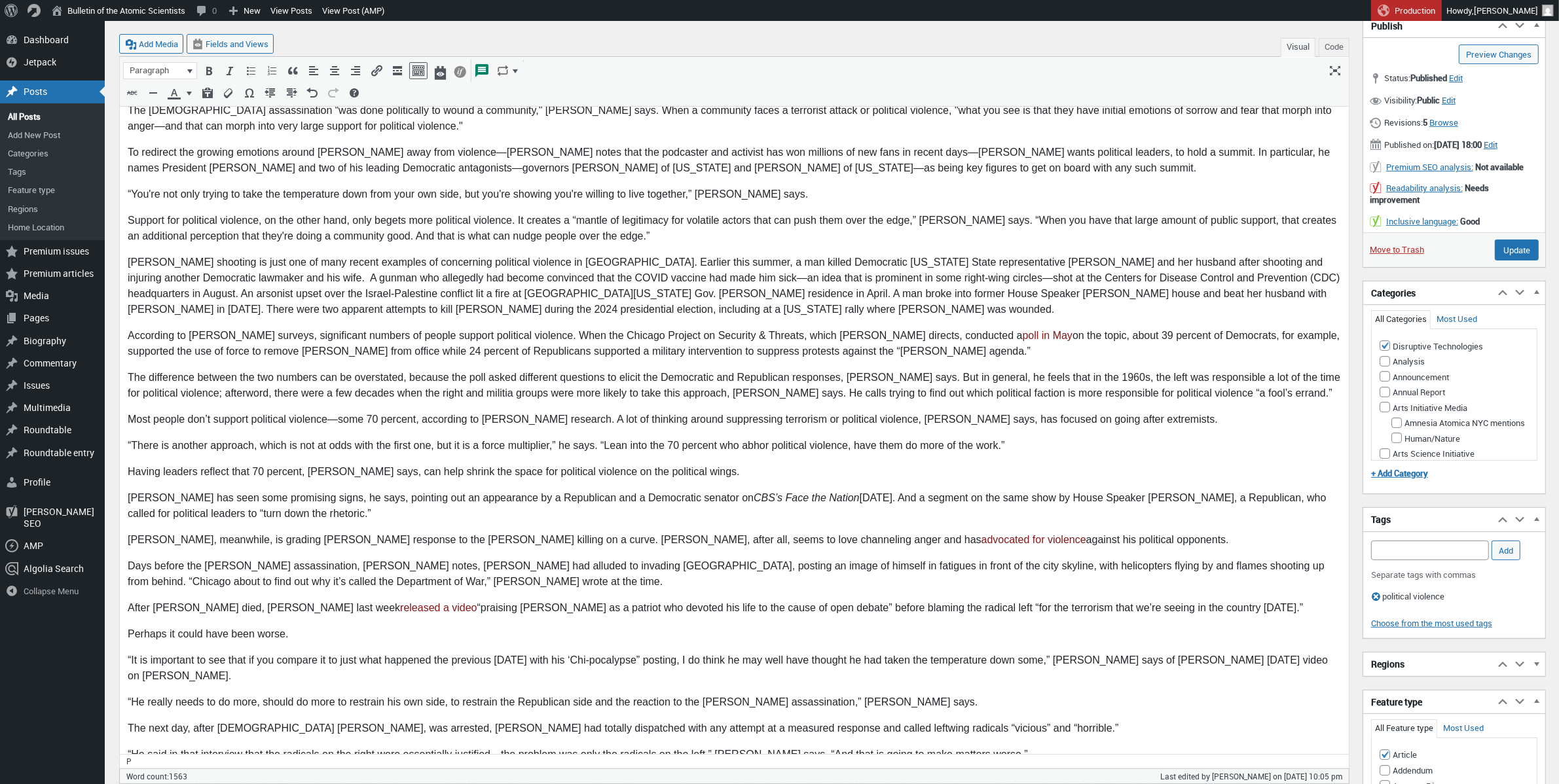
scroll to position [409, 0]
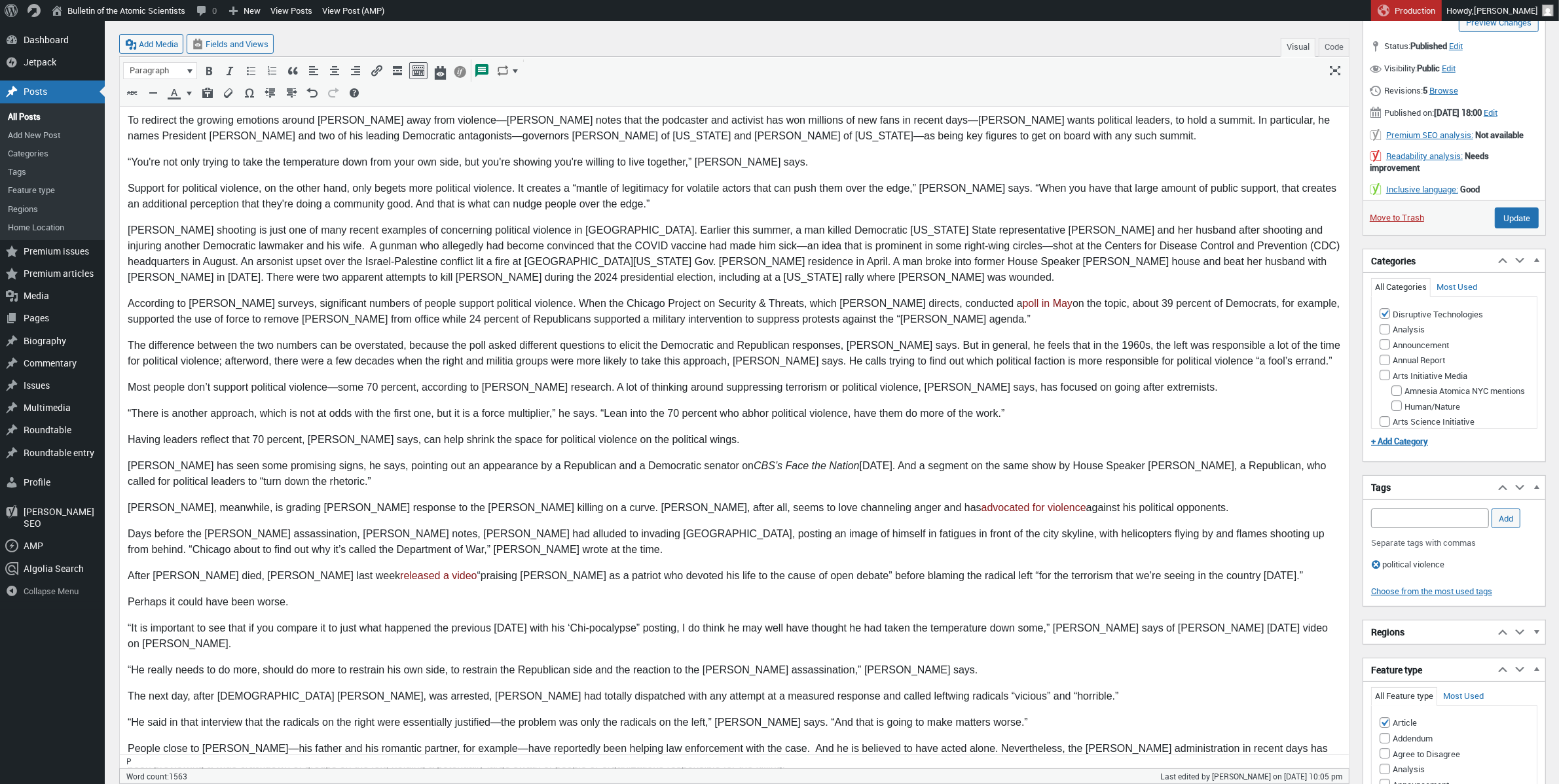
click at [405, 526] on p "Days before the Kirk assassination, Pape notes, Trump had alluded to invading C…" at bounding box center [733, 542] width 1213 height 31
drag, startPoint x: 1012, startPoint y: 419, endPoint x: 1005, endPoint y: 420, distance: 7.1
click at [1005, 459] on p "Pape has seen some promising signs, he says, pointing out an appearance by a Re…" at bounding box center [733, 474] width 1213 height 31
click at [850, 459] on p "Pape has seen some promising signs, he says, pointing out an appearance by a Re…" at bounding box center [733, 474] width 1213 height 31
click at [805, 459] on p "Pape has seen some promising signs, he says, pointing out an appearance by a Re…" at bounding box center [733, 474] width 1213 height 31
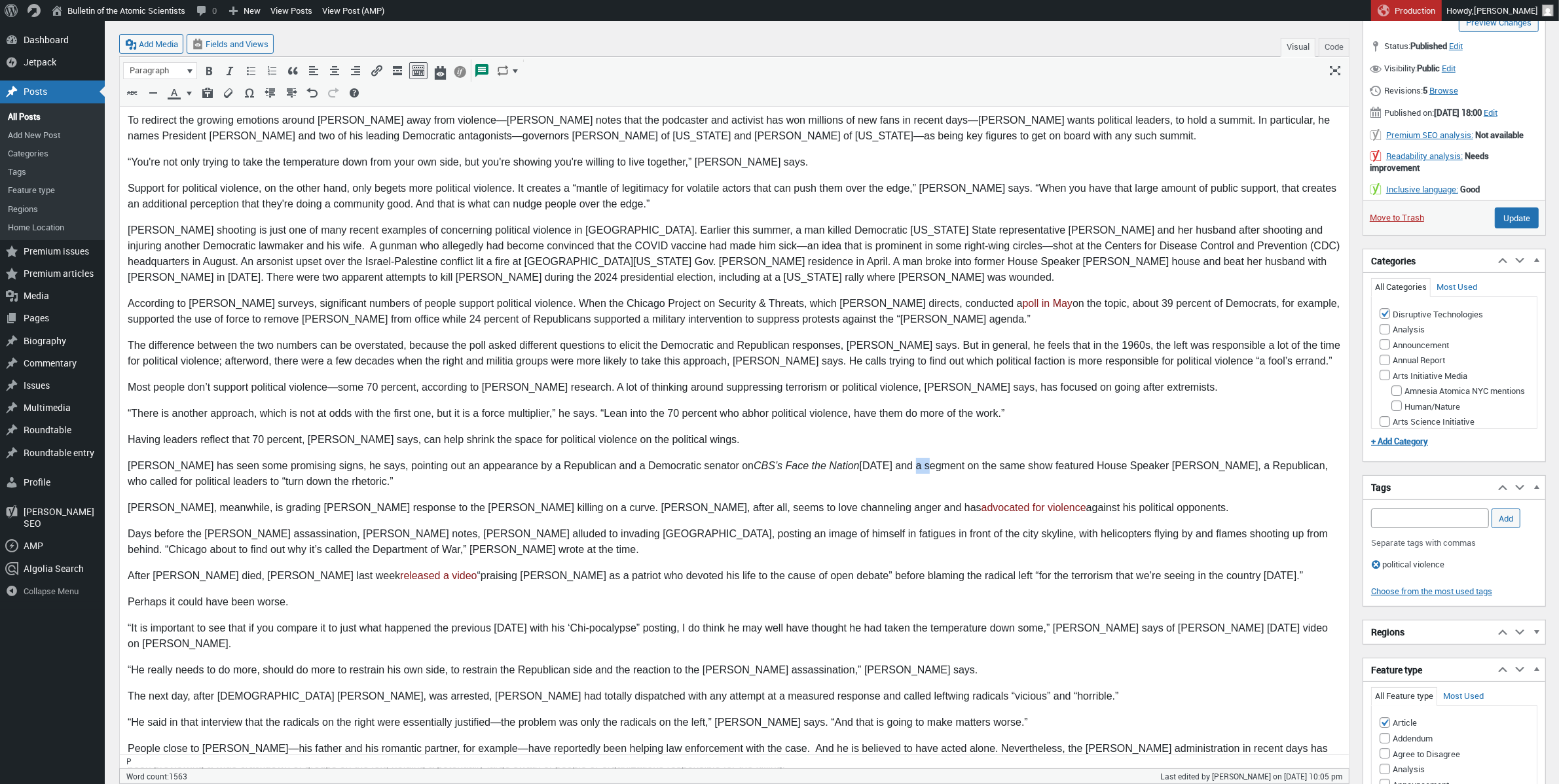
drag, startPoint x: 875, startPoint y: 419, endPoint x: 857, endPoint y: 419, distance: 18.0
click at [857, 459] on p "Pape has seen some promising signs, he says, pointing out an appearance by a Re…" at bounding box center [733, 474] width 1213 height 31
drag, startPoint x: 1079, startPoint y: 419, endPoint x: 1051, endPoint y: 419, distance: 28.0
click at [1051, 459] on p "Pape has seen some promising signs, he says, pointing out an appearance by a Re…" at bounding box center [733, 474] width 1213 height 31
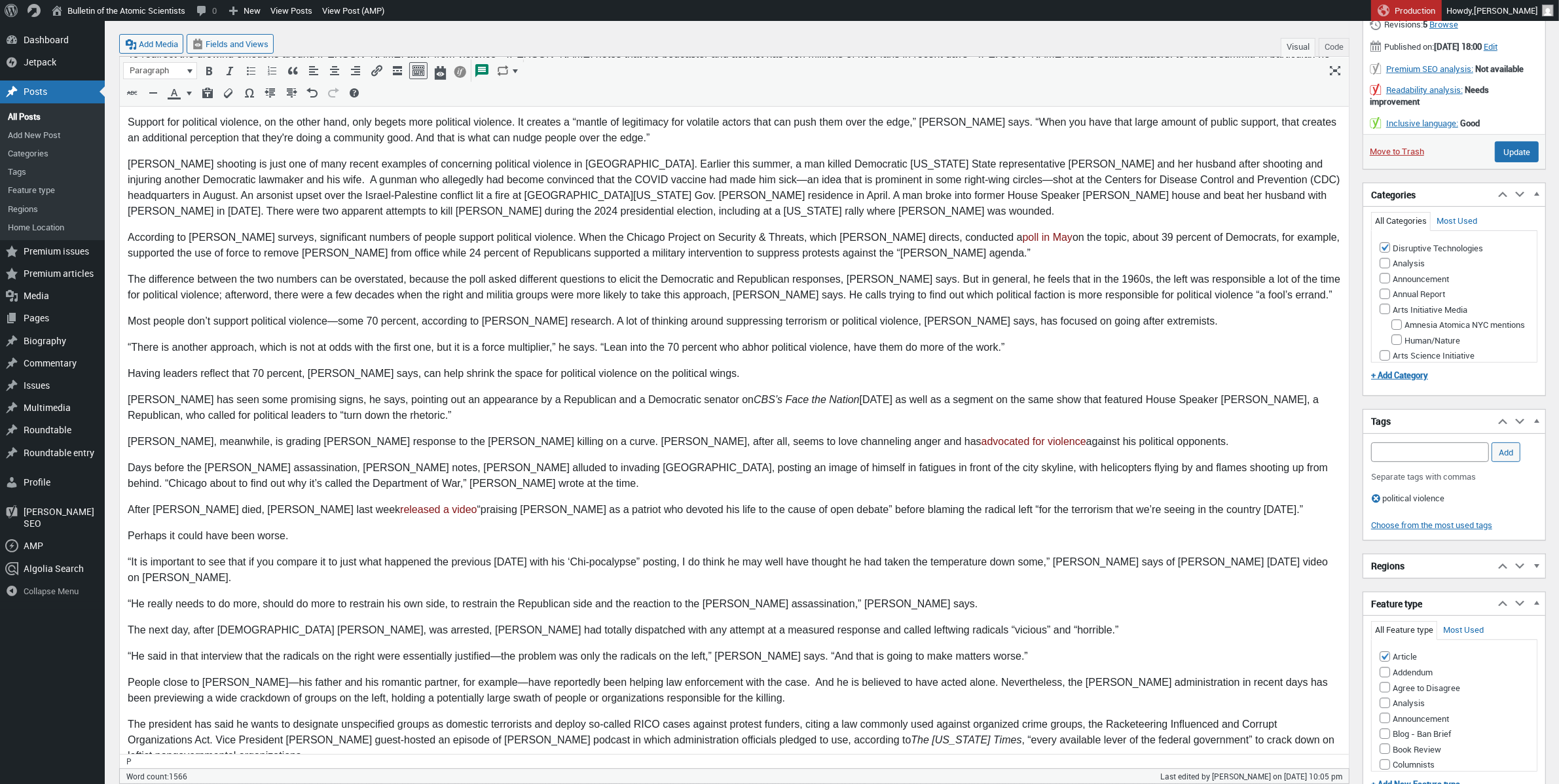
scroll to position [509, 0]
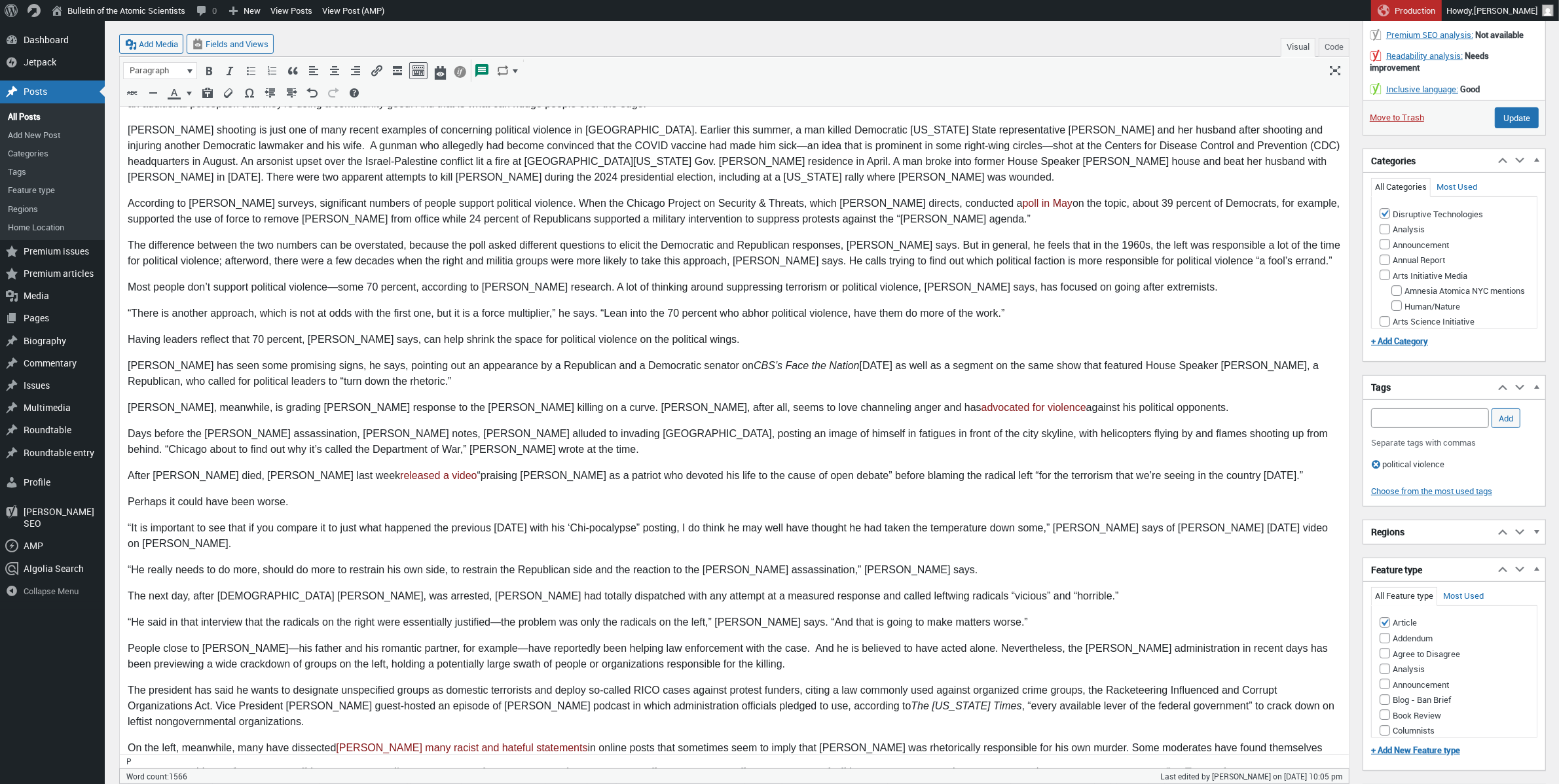
click at [361, 468] on p "After Kirk died, Trump last week released a video “praising Kirk as a patriot w…" at bounding box center [733, 476] width 1213 height 16
drag, startPoint x: 474, startPoint y: 426, endPoint x: 472, endPoint y: 449, distance: 23.1
click at [473, 468] on p "After Kirk died, Trump last week released a video praising the activist as a pa…" at bounding box center [733, 476] width 1213 height 16
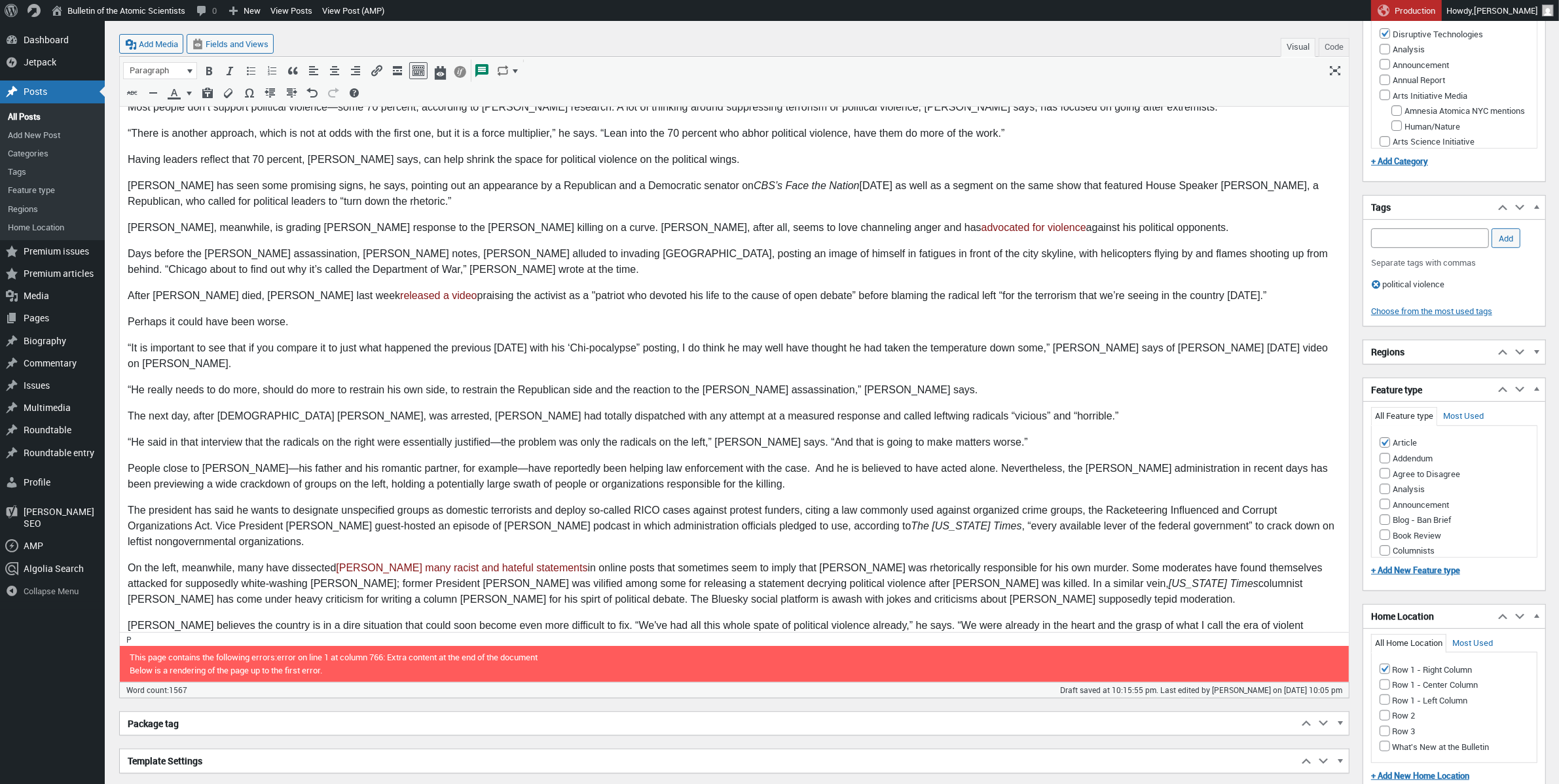
scroll to position [822, 0]
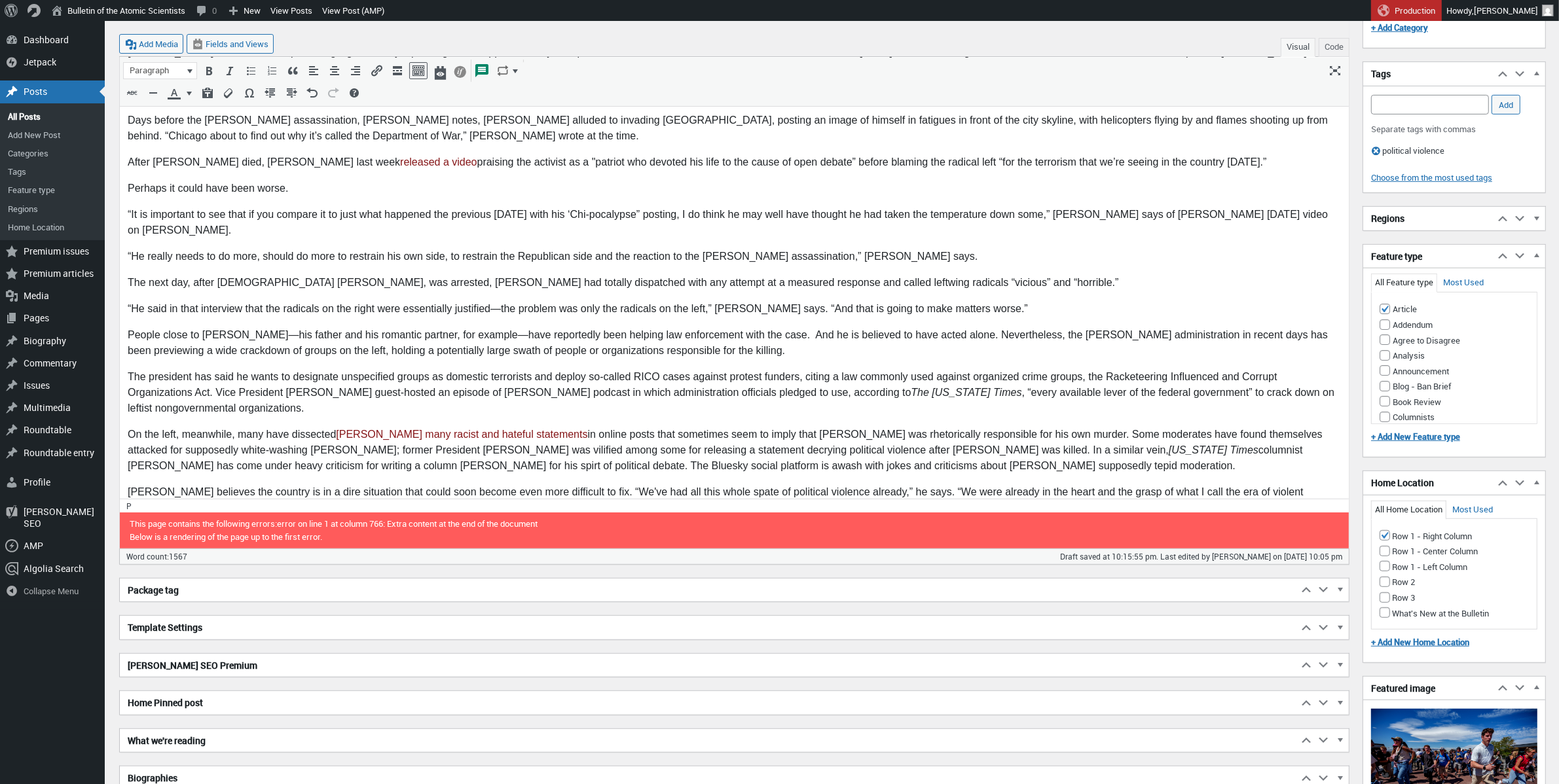
click at [565, 485] on p "Pape believes the country is in a dire situation that could soon become even mo…" at bounding box center [733, 500] width 1213 height 31
click at [250, 485] on p "[PERSON_NAME] believes the country is in a dire situation that could soon becom…" at bounding box center [733, 500] width 1213 height 31
drag, startPoint x: 1071, startPoint y: 473, endPoint x: 906, endPoint y: 466, distance: 165.1
click at [906, 526] on p "“We got to have a real off-ramp.” Pape says. “Now is the time to do it. I'm not…" at bounding box center [733, 534] width 1213 height 16
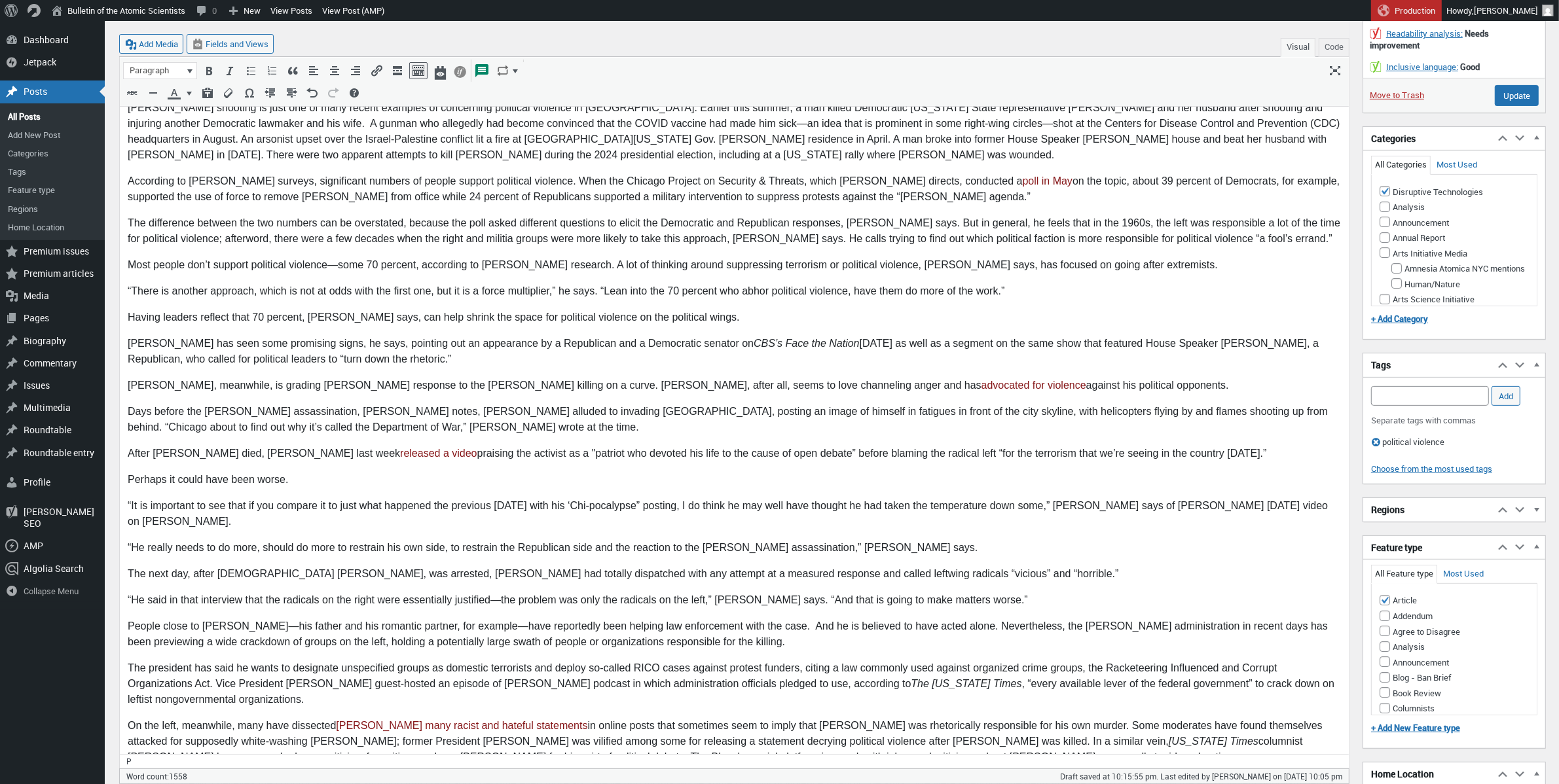
scroll to position [471, 0]
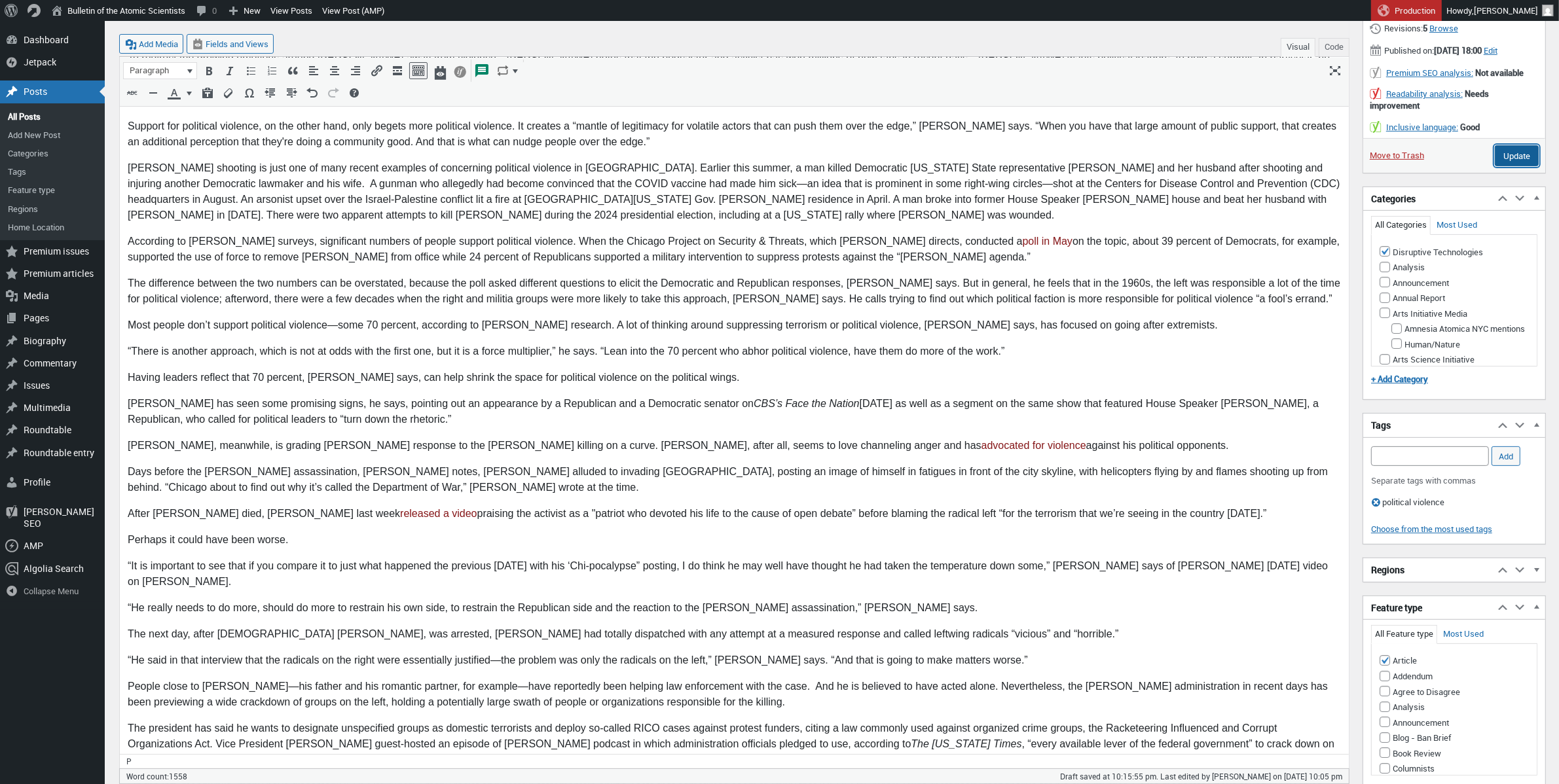
click at [1517, 166] on input "Update" at bounding box center [1516, 156] width 44 height 21
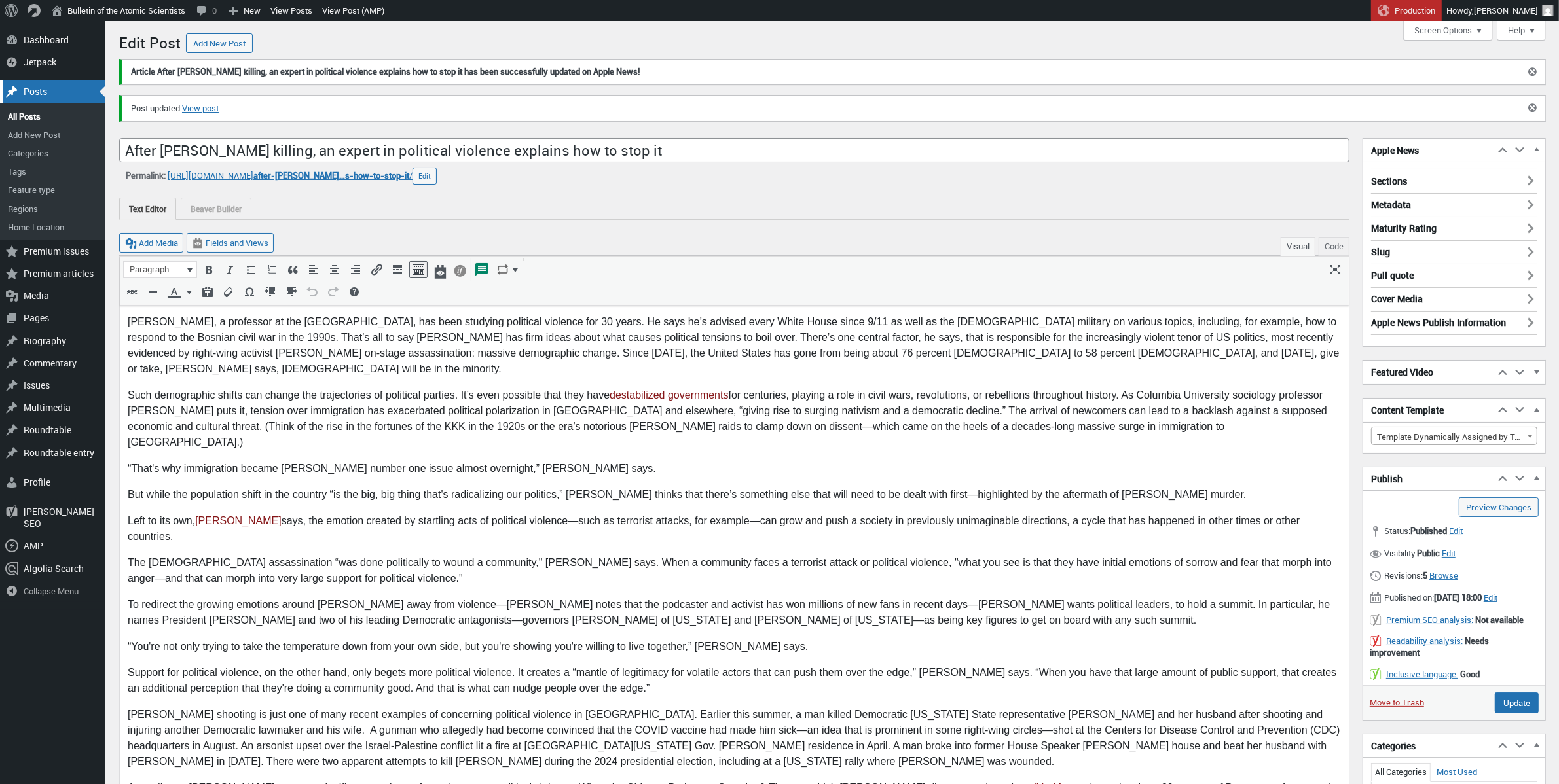
click at [33, 91] on div "Posts" at bounding box center [52, 91] width 104 height 23
